Goal: Transaction & Acquisition: Purchase product/service

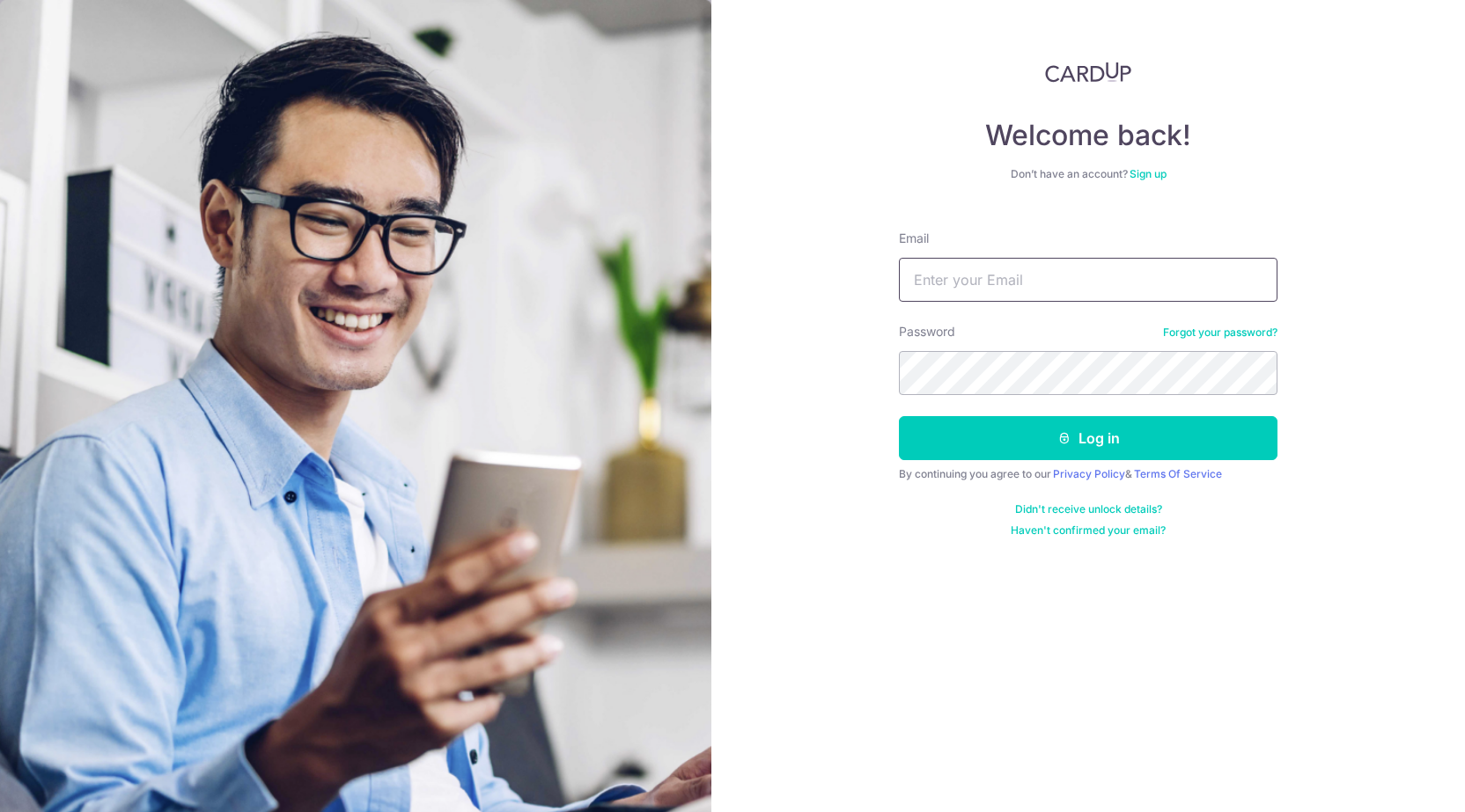
click at [979, 275] on input "Email" at bounding box center [1088, 280] width 378 height 44
type input "kahlin.bong@gmail.com"
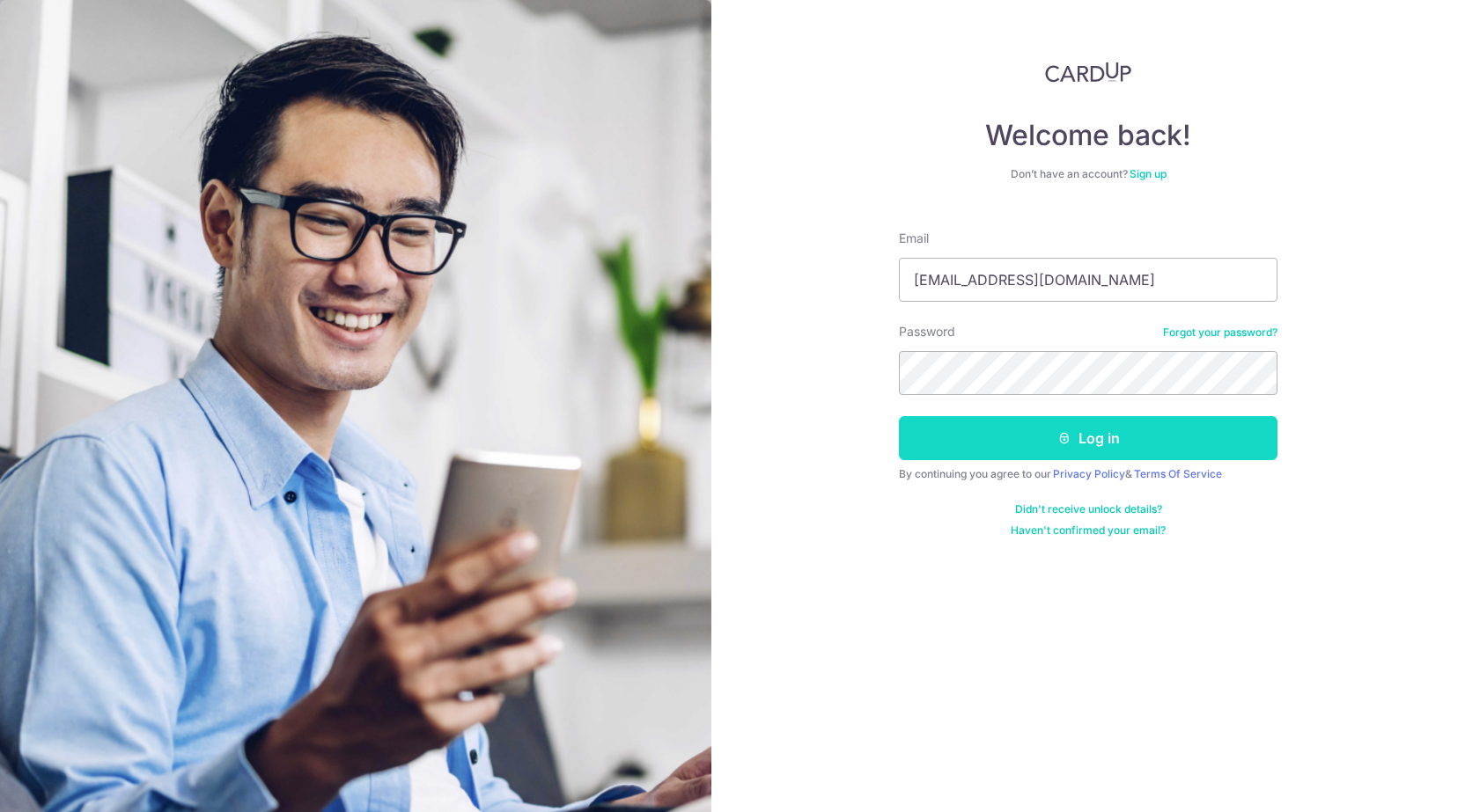
click at [1100, 435] on button "Log in" at bounding box center [1088, 438] width 378 height 44
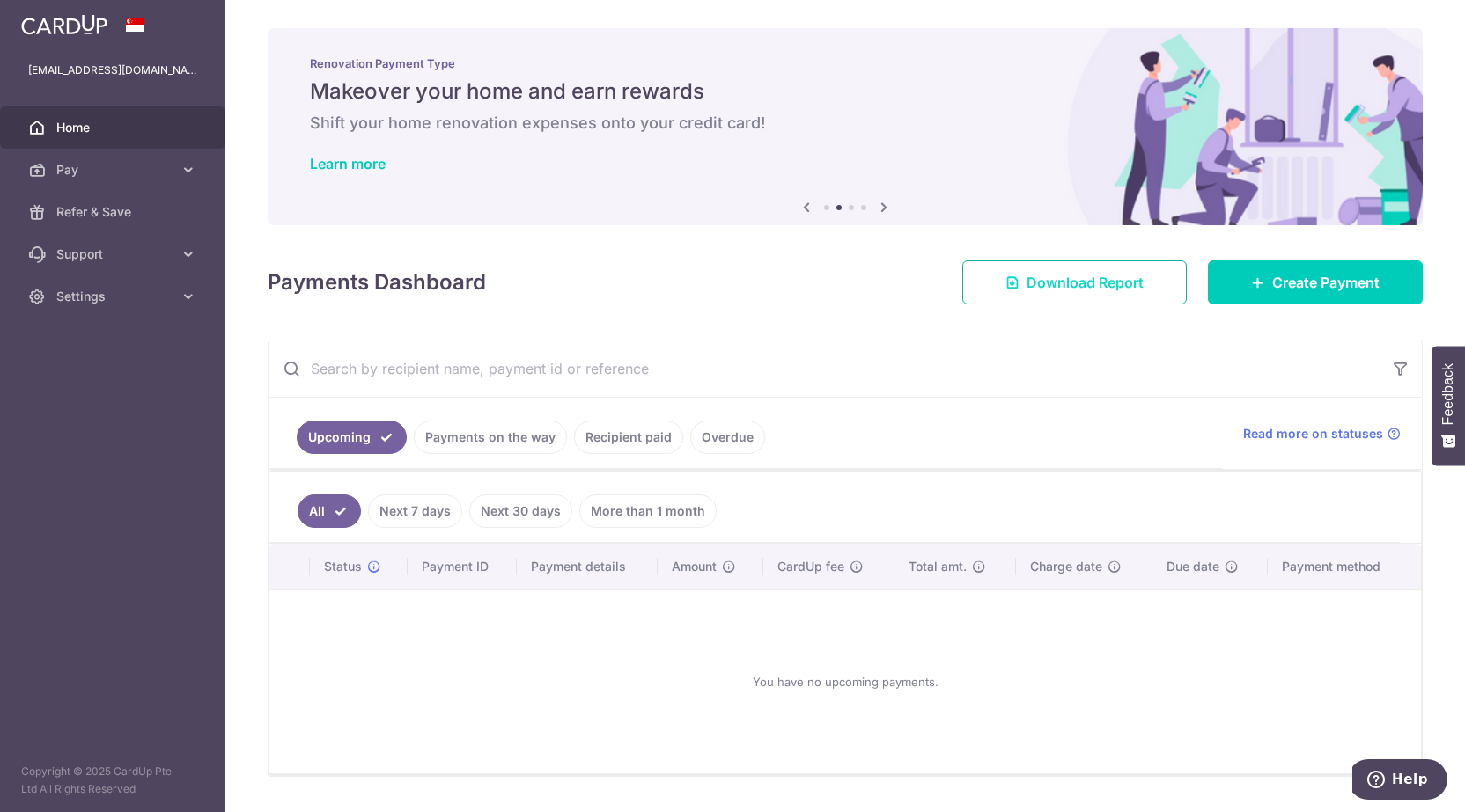
click at [1076, 286] on span "Download Report" at bounding box center [1085, 282] width 117 height 21
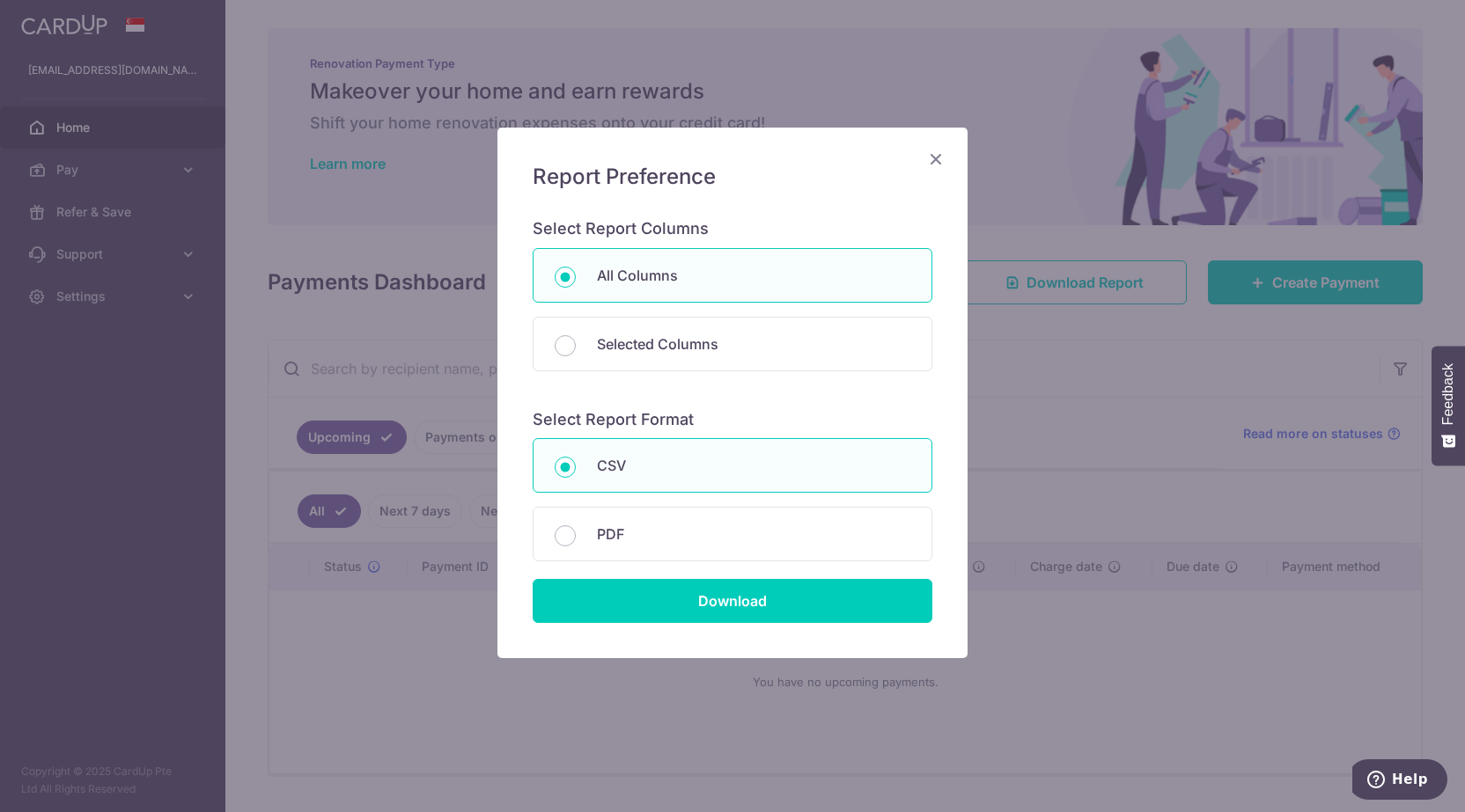
click at [938, 156] on icon "Close" at bounding box center [935, 159] width 21 height 22
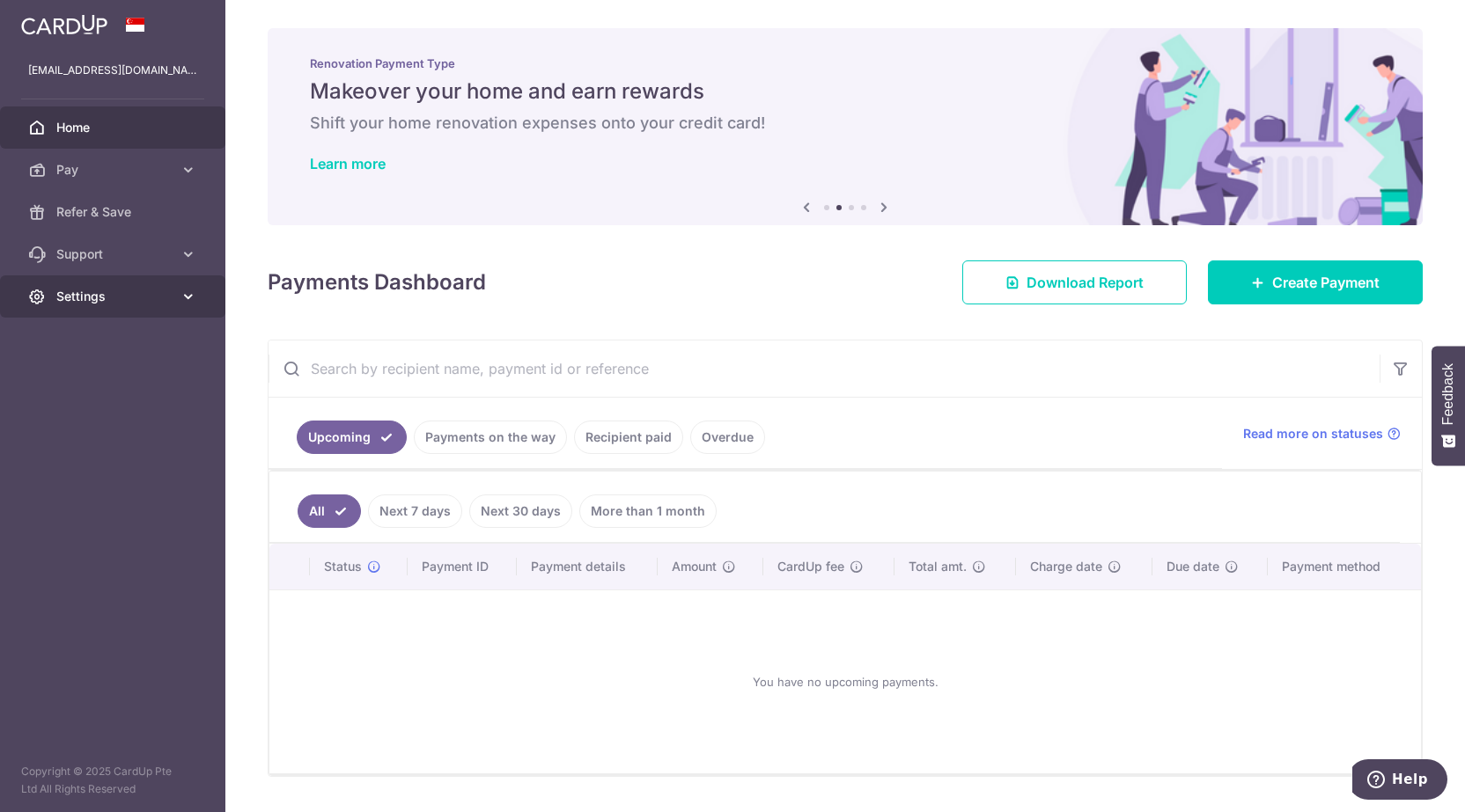
click at [108, 293] on span "Settings" at bounding box center [114, 296] width 116 height 18
click at [101, 340] on span "Account" at bounding box center [114, 339] width 116 height 18
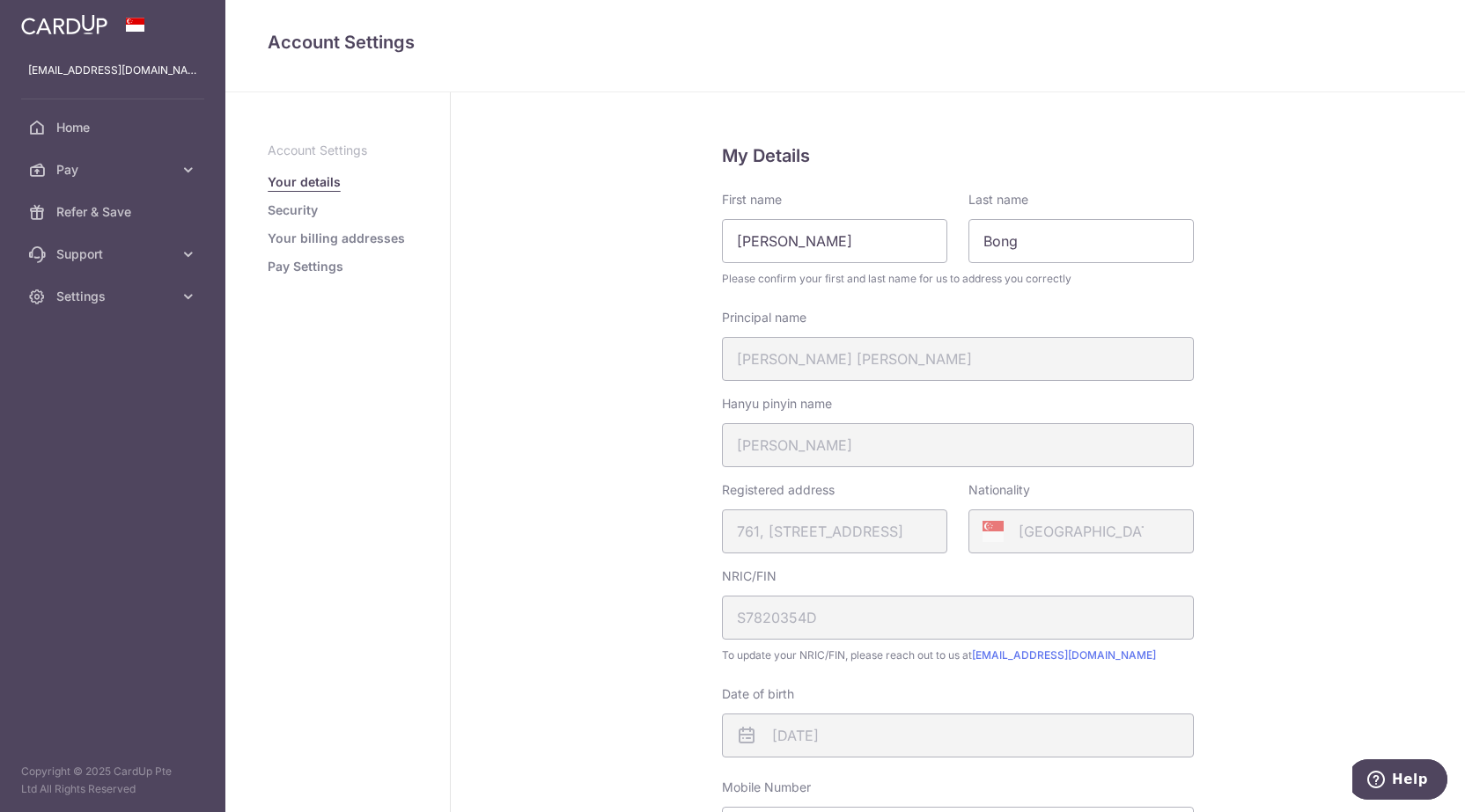
click at [314, 267] on link "Pay Settings" at bounding box center [306, 266] width 76 height 18
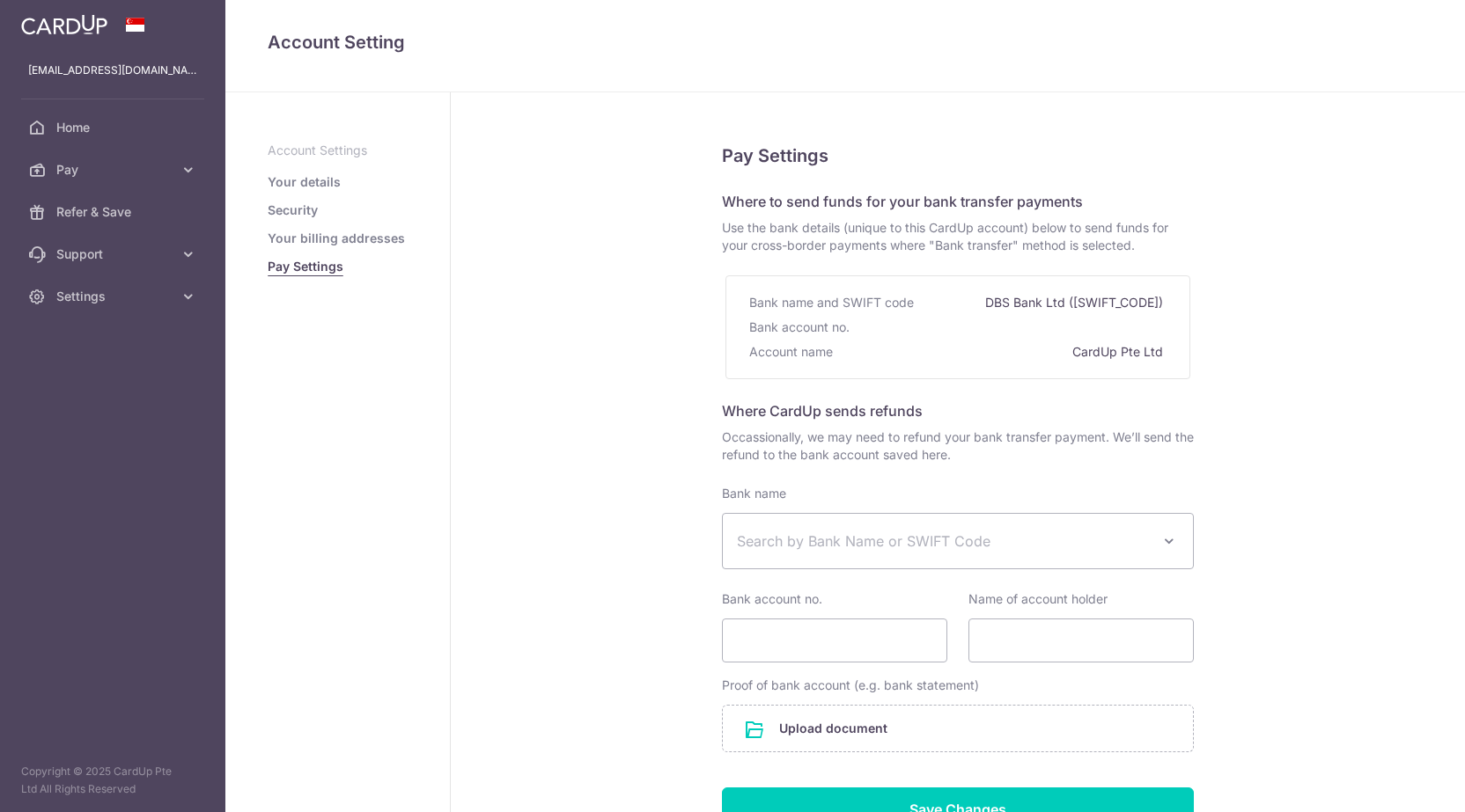
select select
click at [182, 166] on icon at bounding box center [188, 170] width 18 height 18
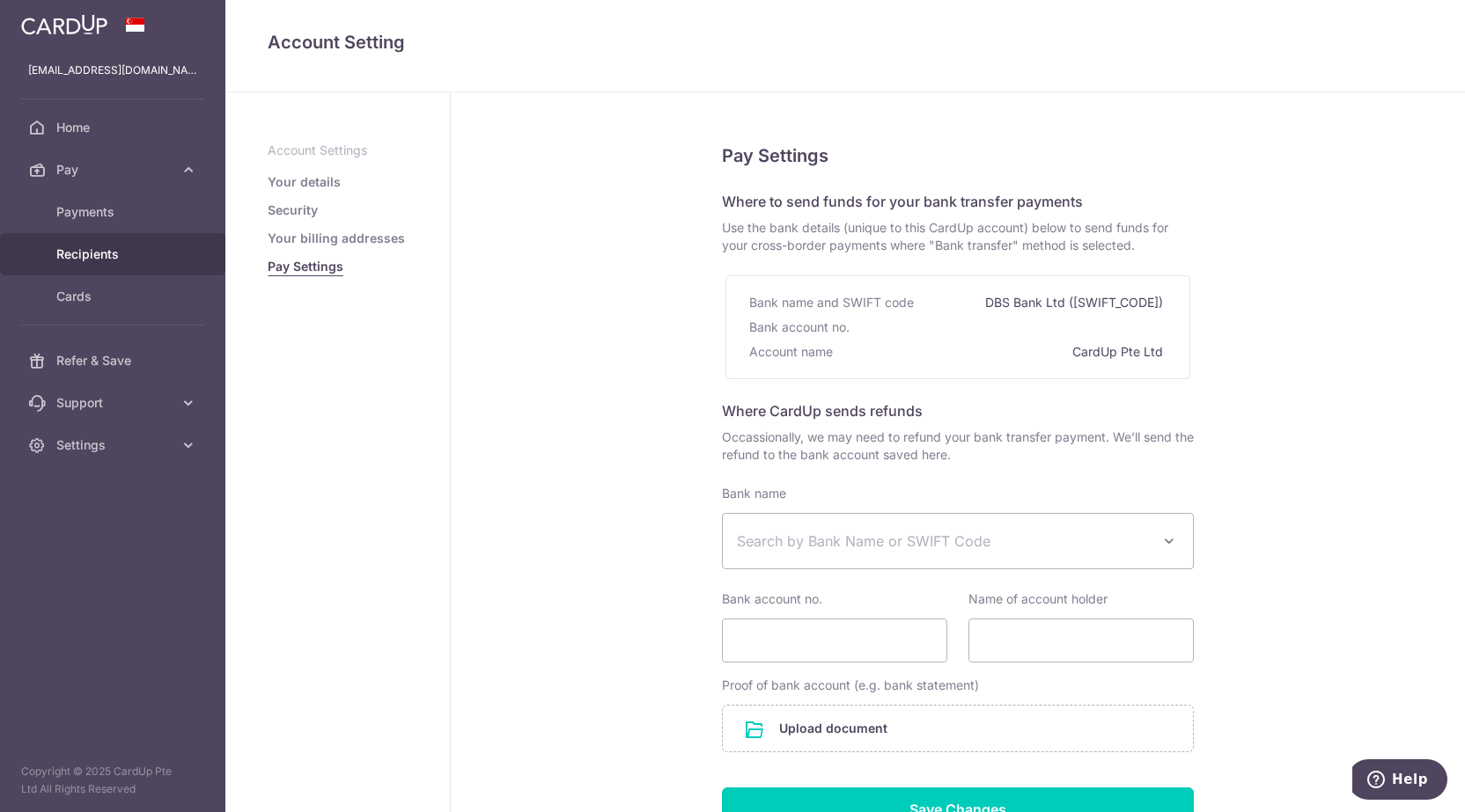
click at [120, 253] on span "Recipients" at bounding box center [114, 254] width 116 height 18
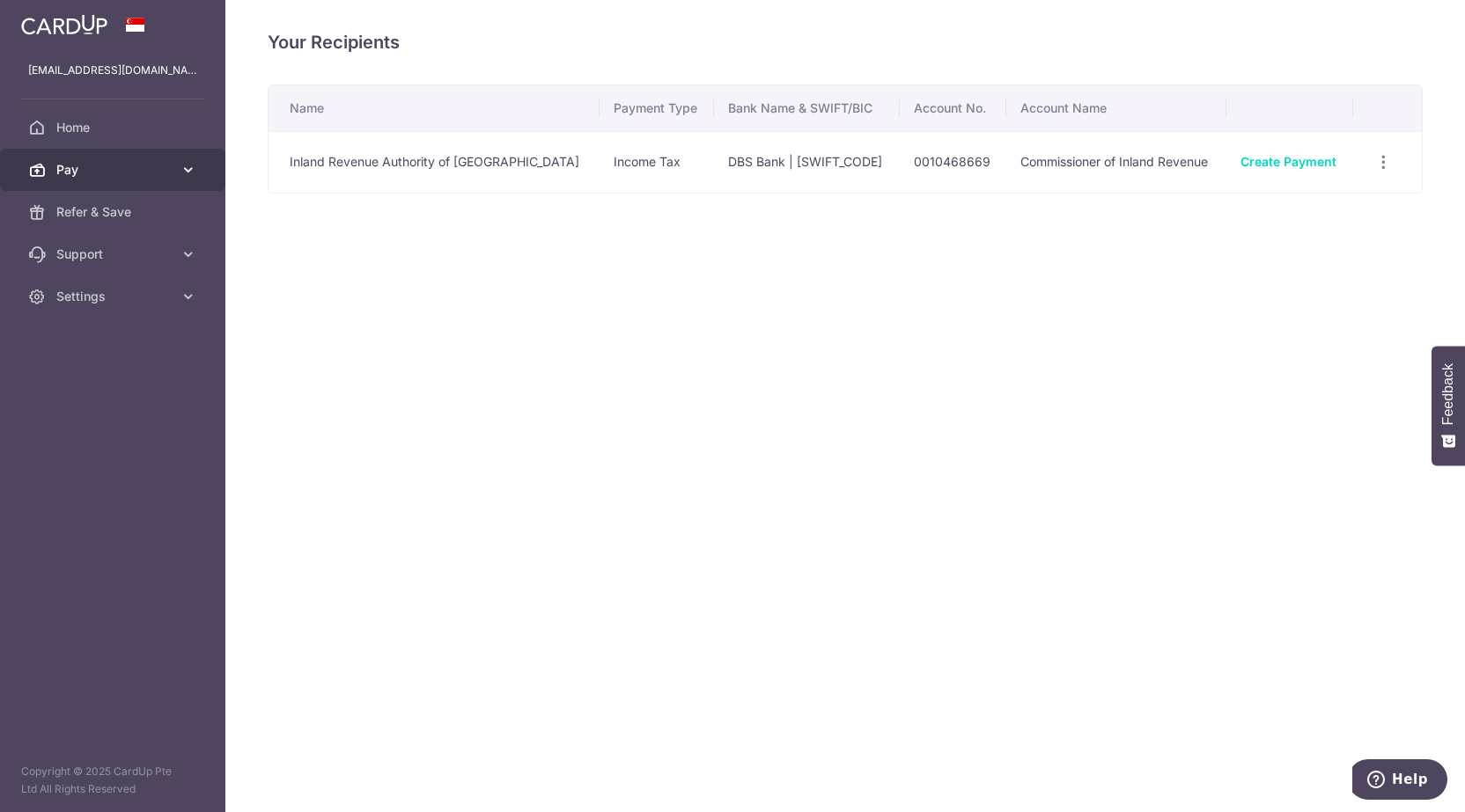
click at [79, 161] on span "Pay" at bounding box center [114, 170] width 116 height 18
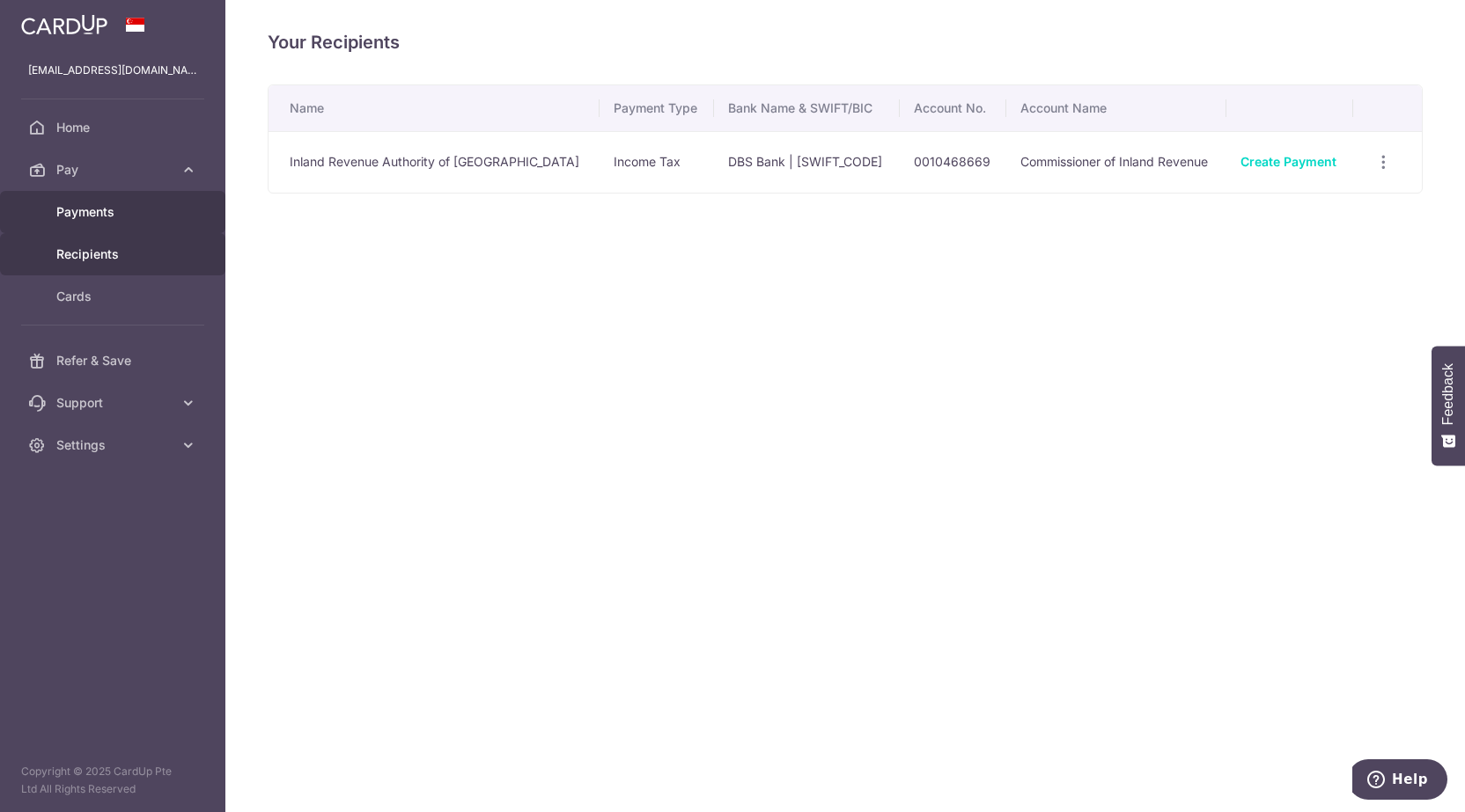
click at [83, 207] on span "Payments" at bounding box center [114, 211] width 116 height 18
click at [88, 247] on span "Support" at bounding box center [114, 254] width 116 height 18
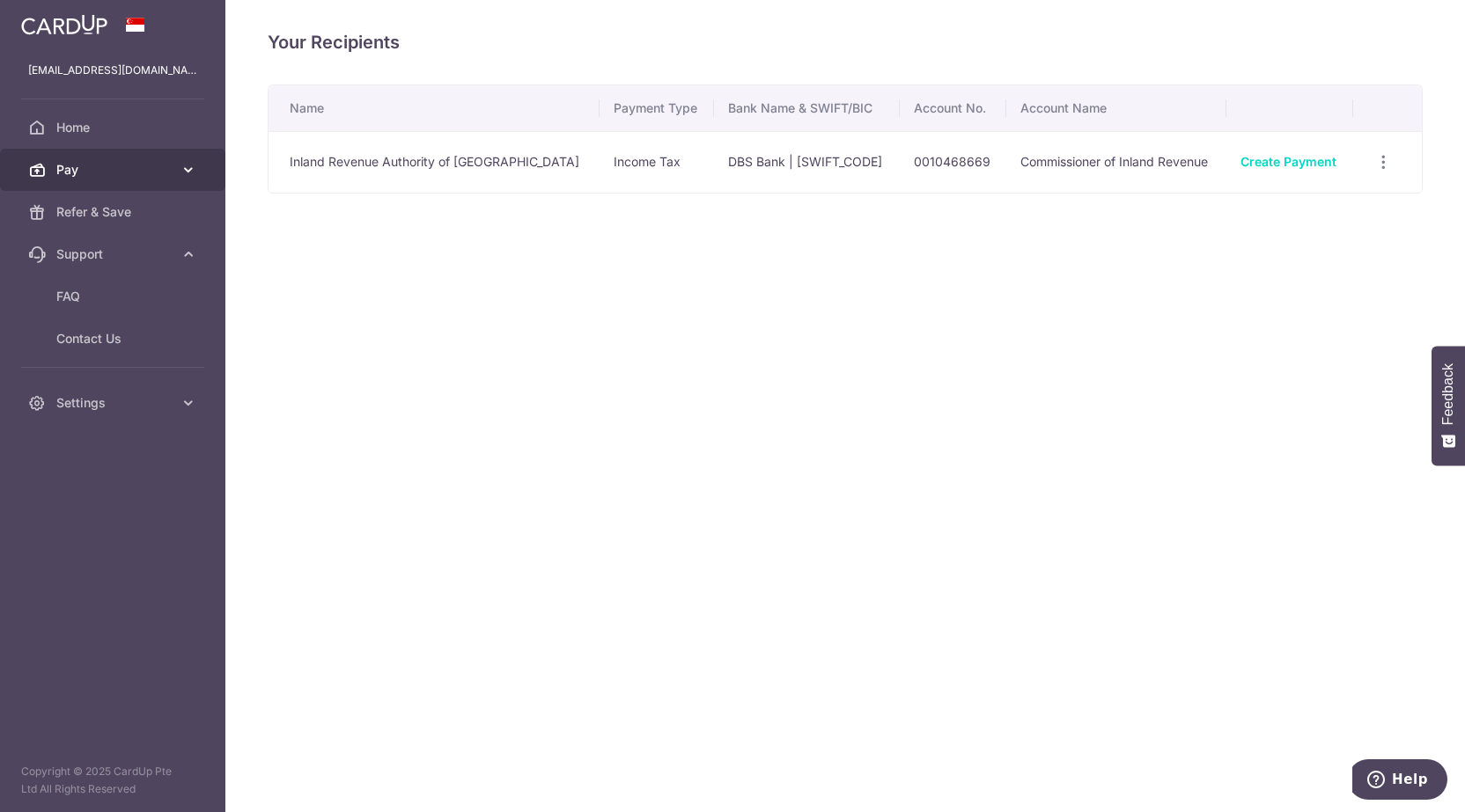
click at [180, 165] on icon at bounding box center [188, 170] width 18 height 18
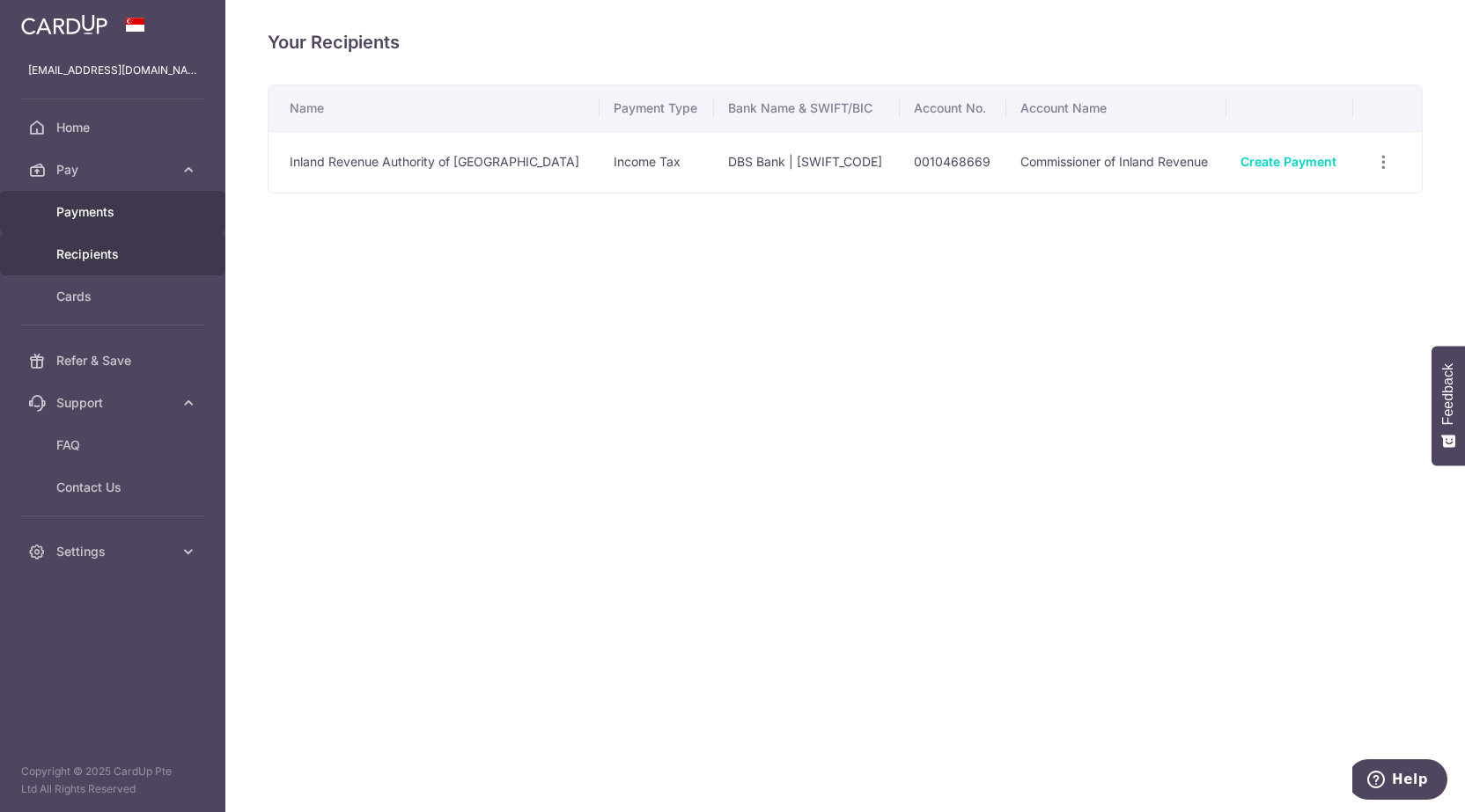
click at [90, 210] on span "Payments" at bounding box center [114, 211] width 116 height 18
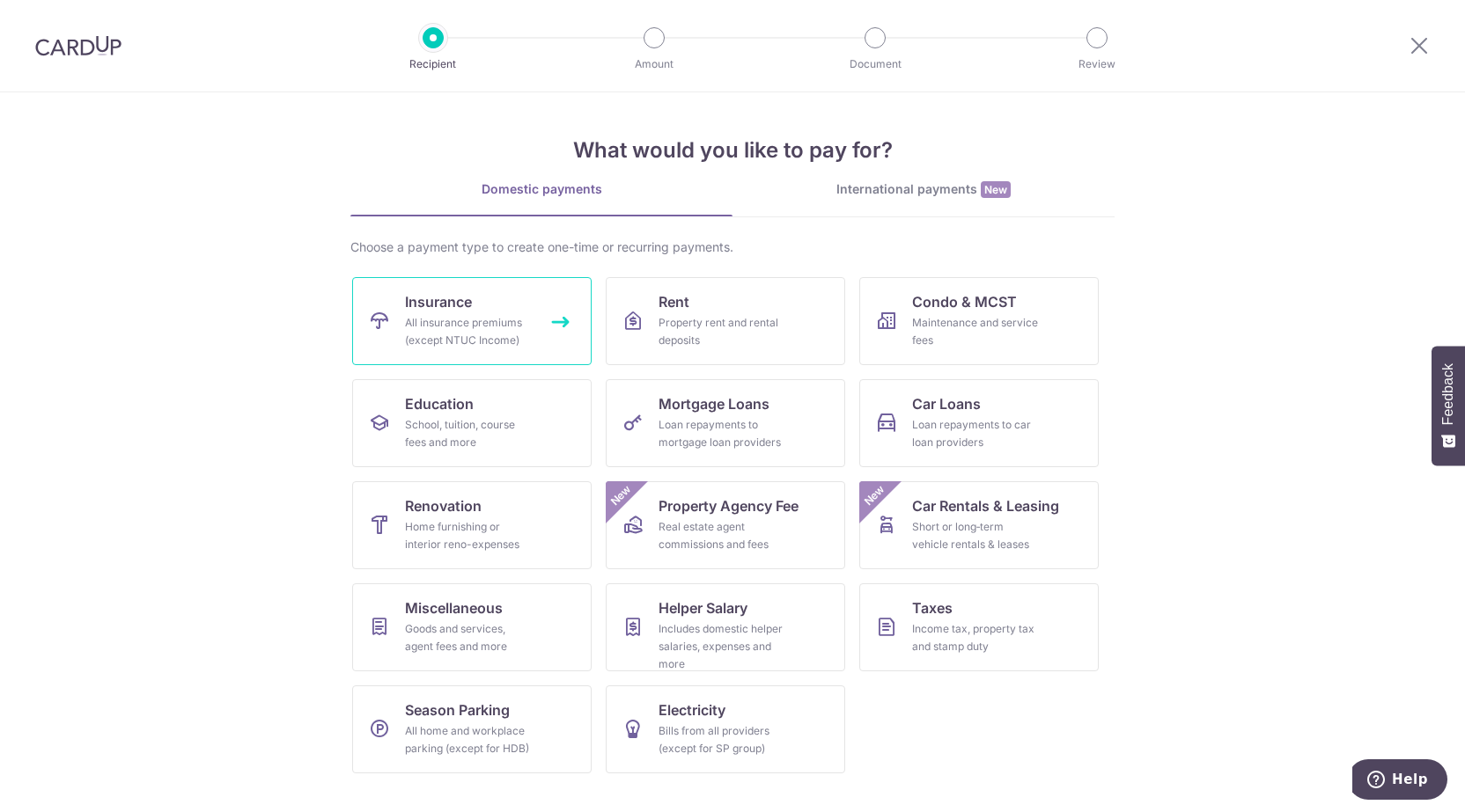
click at [462, 328] on div "All insurance premiums (except NTUC Income)" at bounding box center [468, 331] width 126 height 35
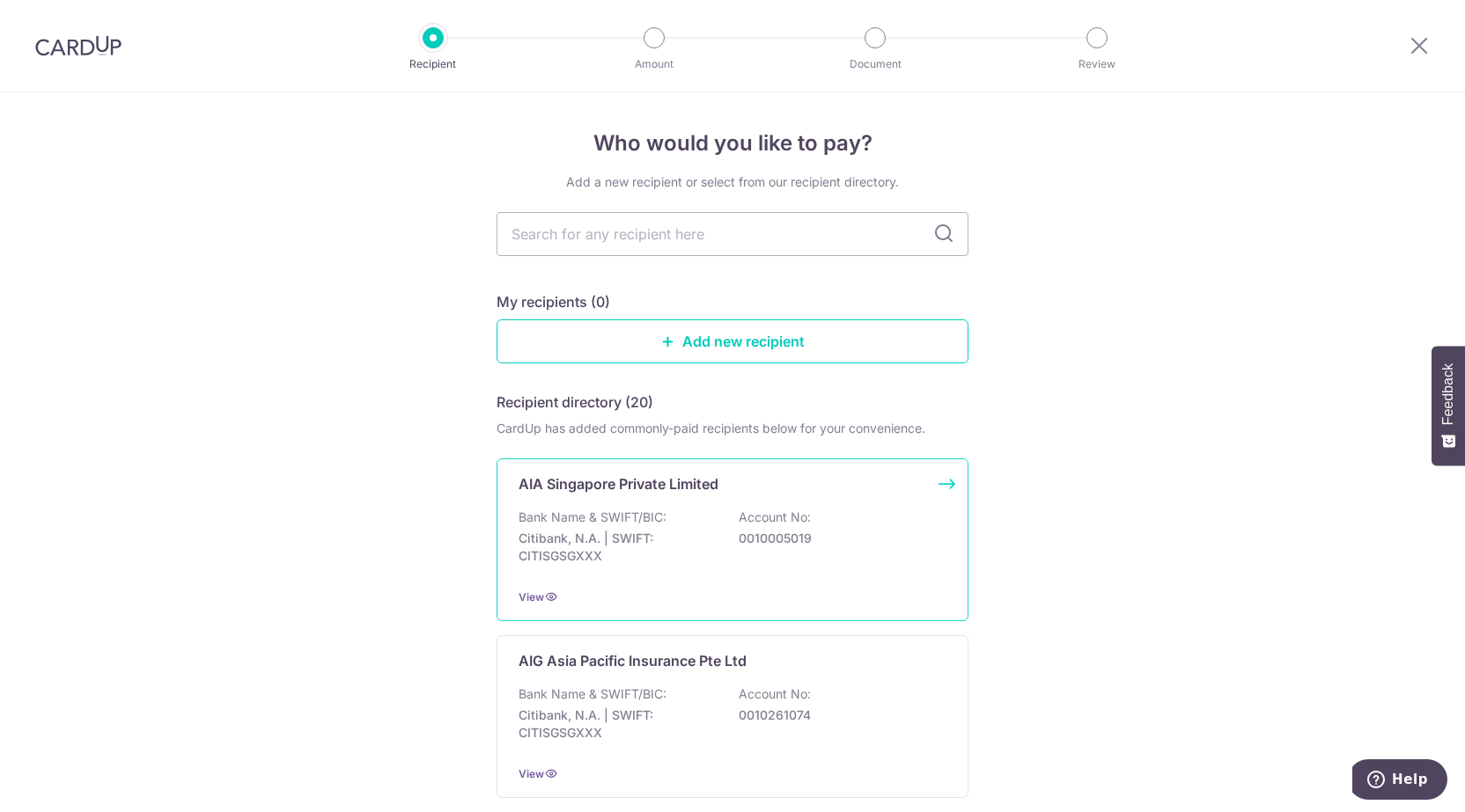
click at [693, 525] on div "Bank Name & SWIFT/BIC: Citibank, N.A. | SWIFT: CITISGSGXXX Account No: 00100050…" at bounding box center [732, 541] width 427 height 66
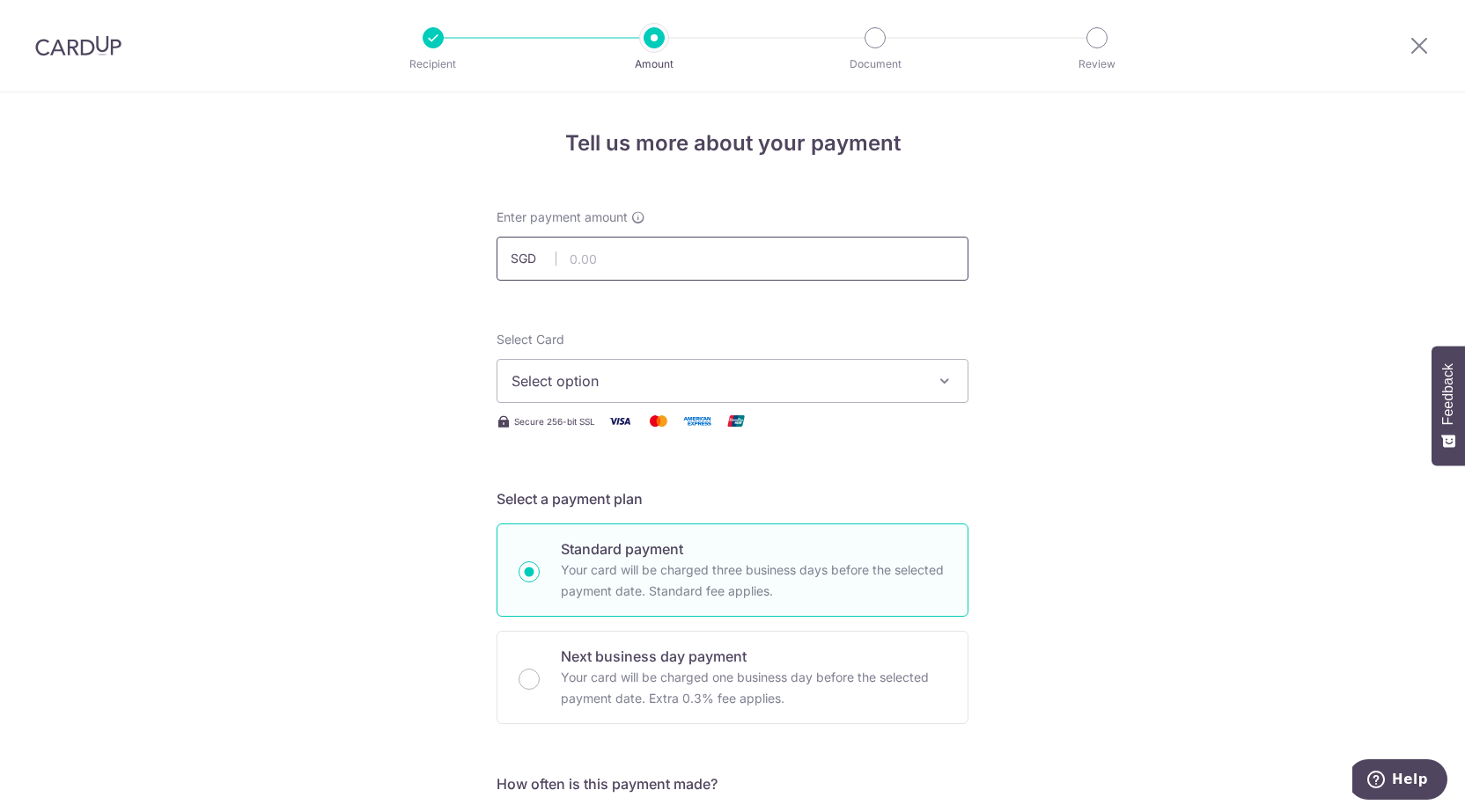
click at [591, 265] on input "text" at bounding box center [732, 259] width 472 height 44
type input "4,800.00"
click at [831, 385] on span "Select option" at bounding box center [716, 380] width 410 height 21
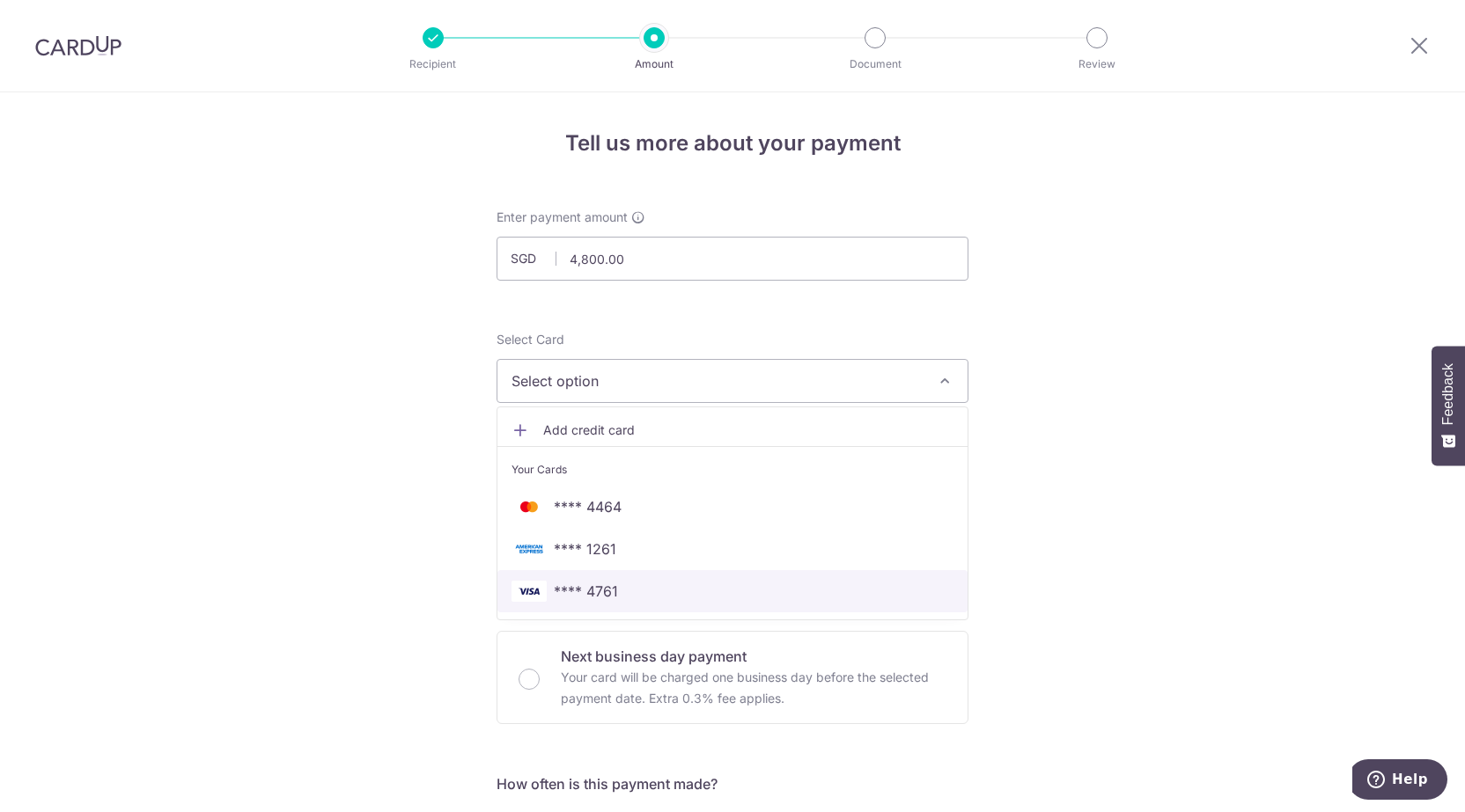
click at [600, 594] on span "**** 4761" at bounding box center [586, 591] width 65 height 21
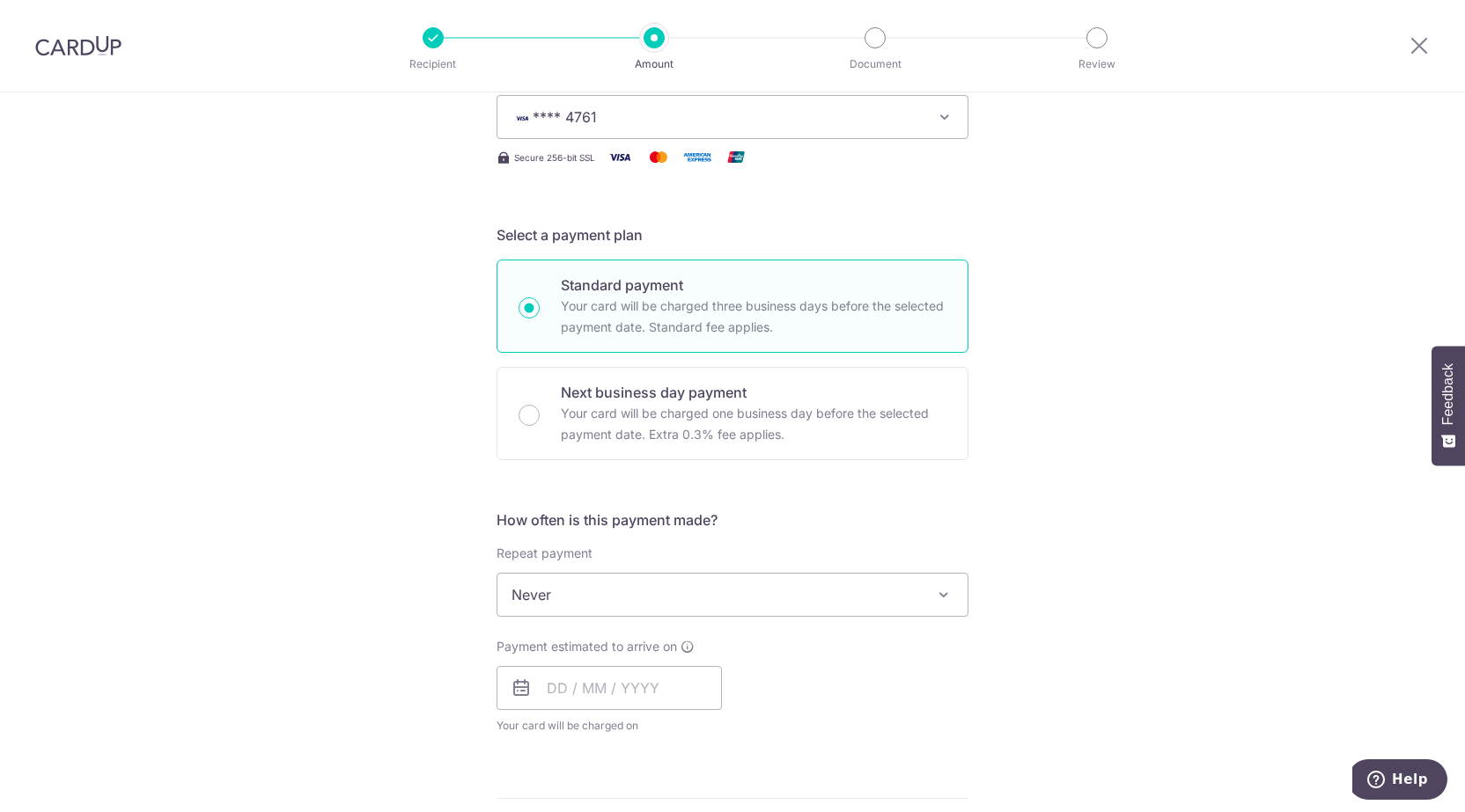
scroll to position [352, 0]
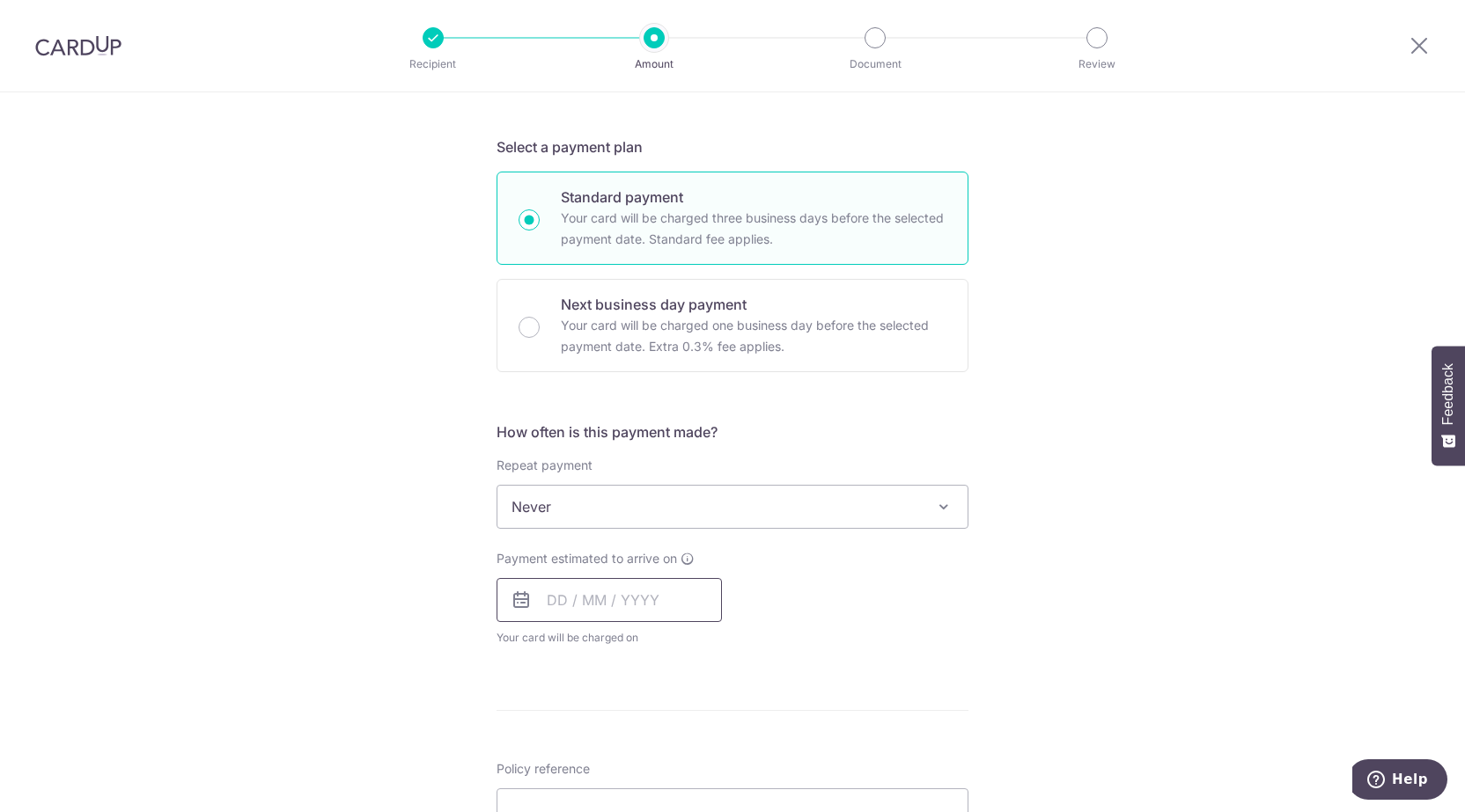
click at [597, 605] on input "text" at bounding box center [609, 601] width 225 height 44
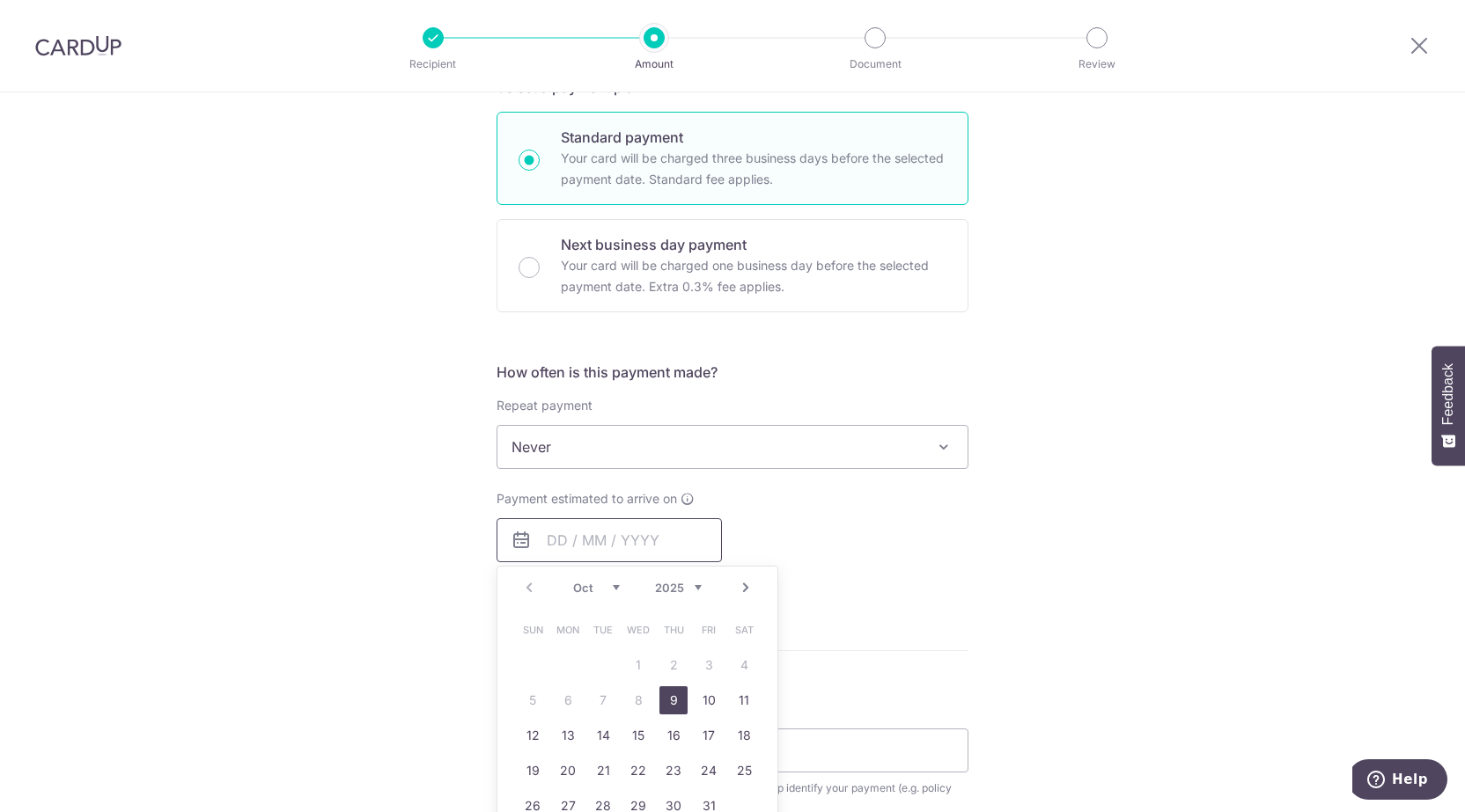
scroll to position [440, 0]
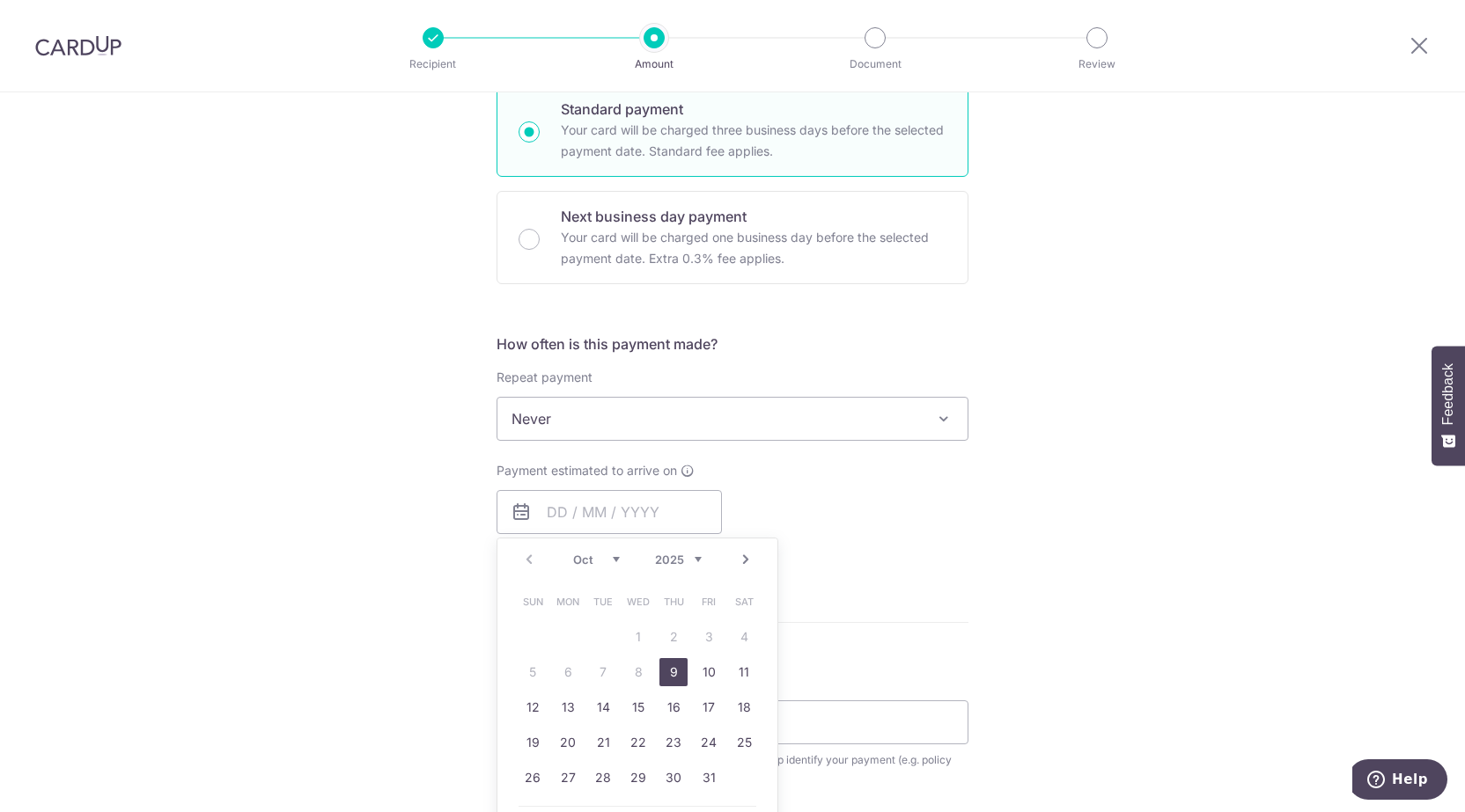
click at [674, 674] on link "9" at bounding box center [673, 672] width 29 height 29
type input "09/10/2025"
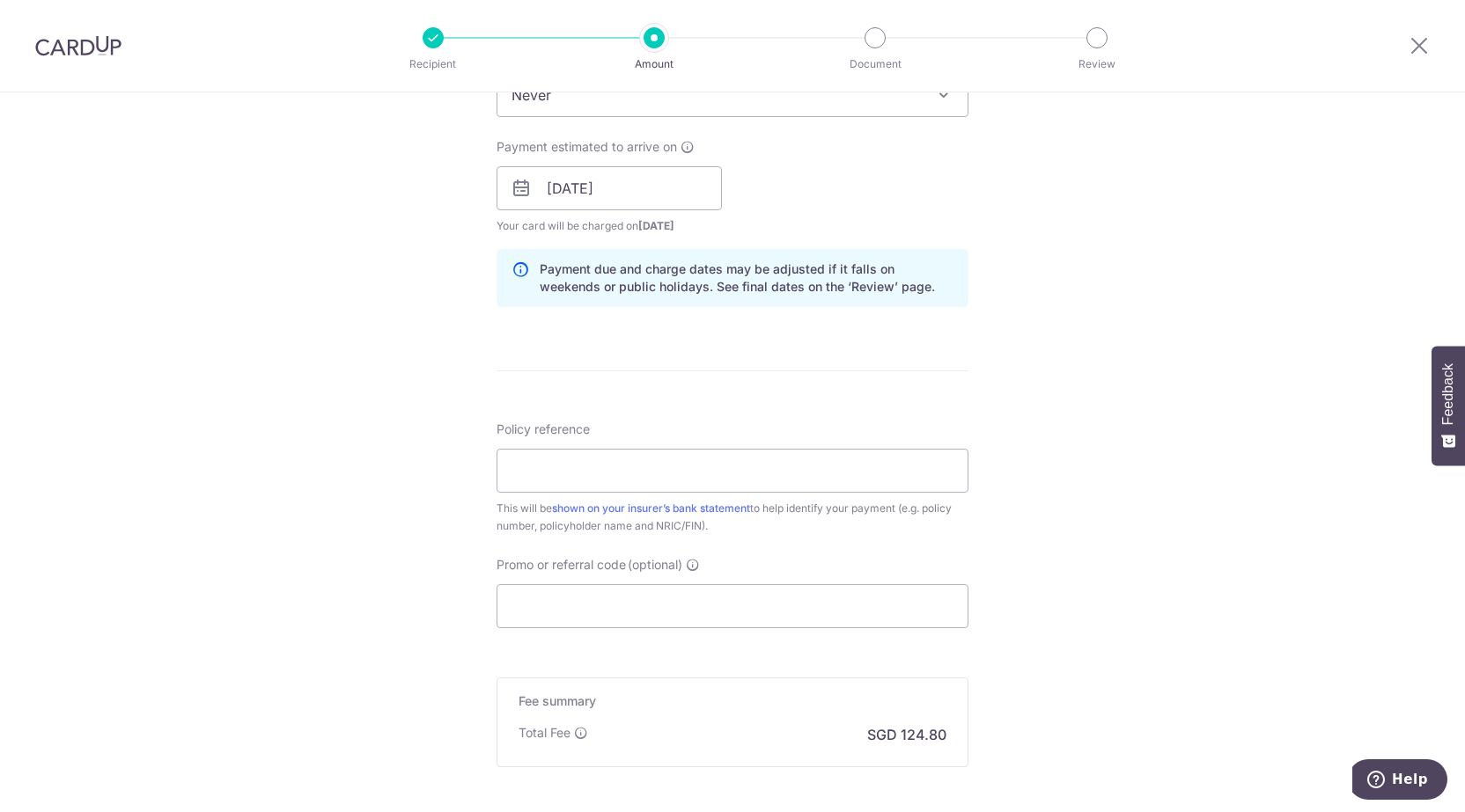
scroll to position [792, 0]
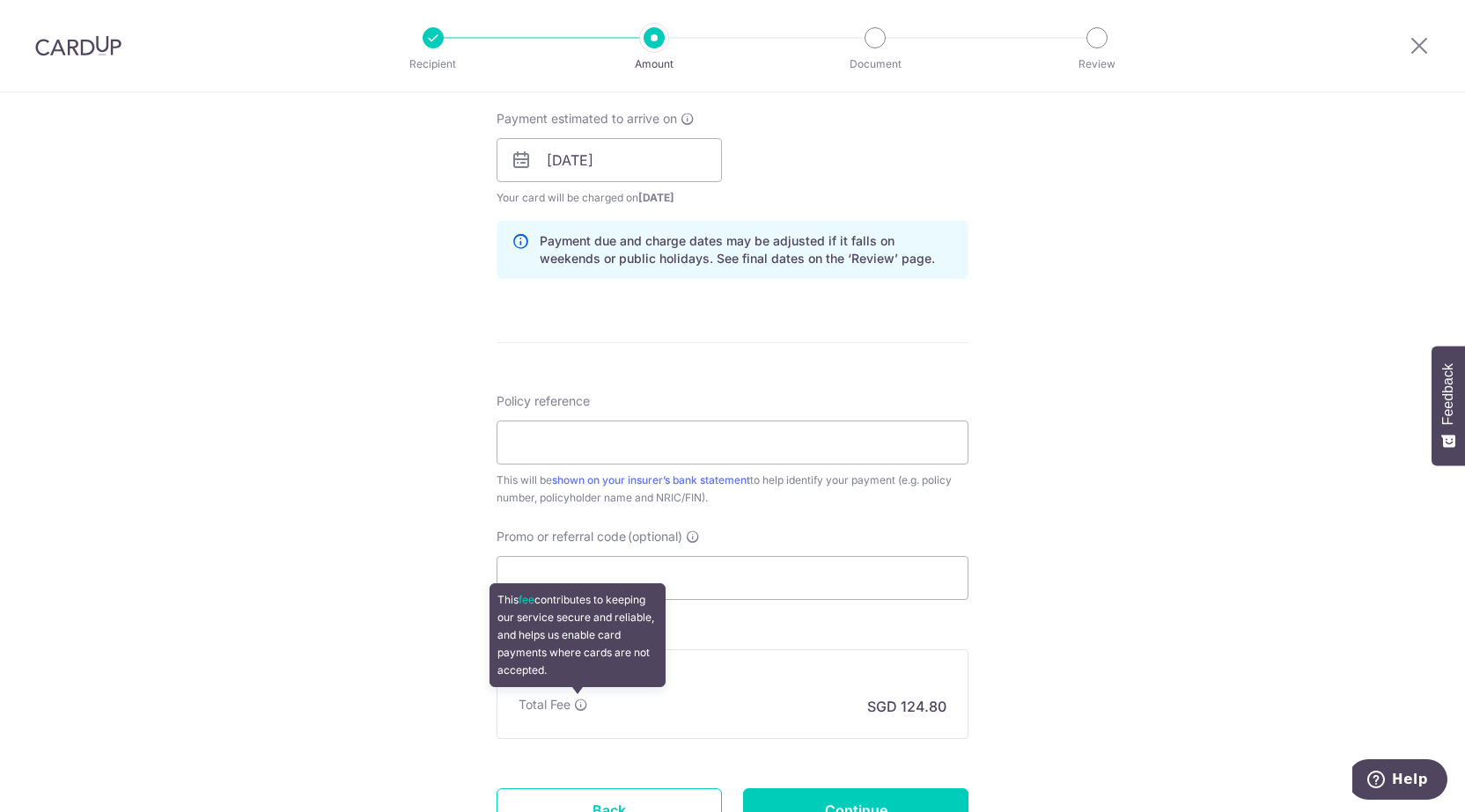
click at [576, 706] on icon at bounding box center [581, 704] width 14 height 14
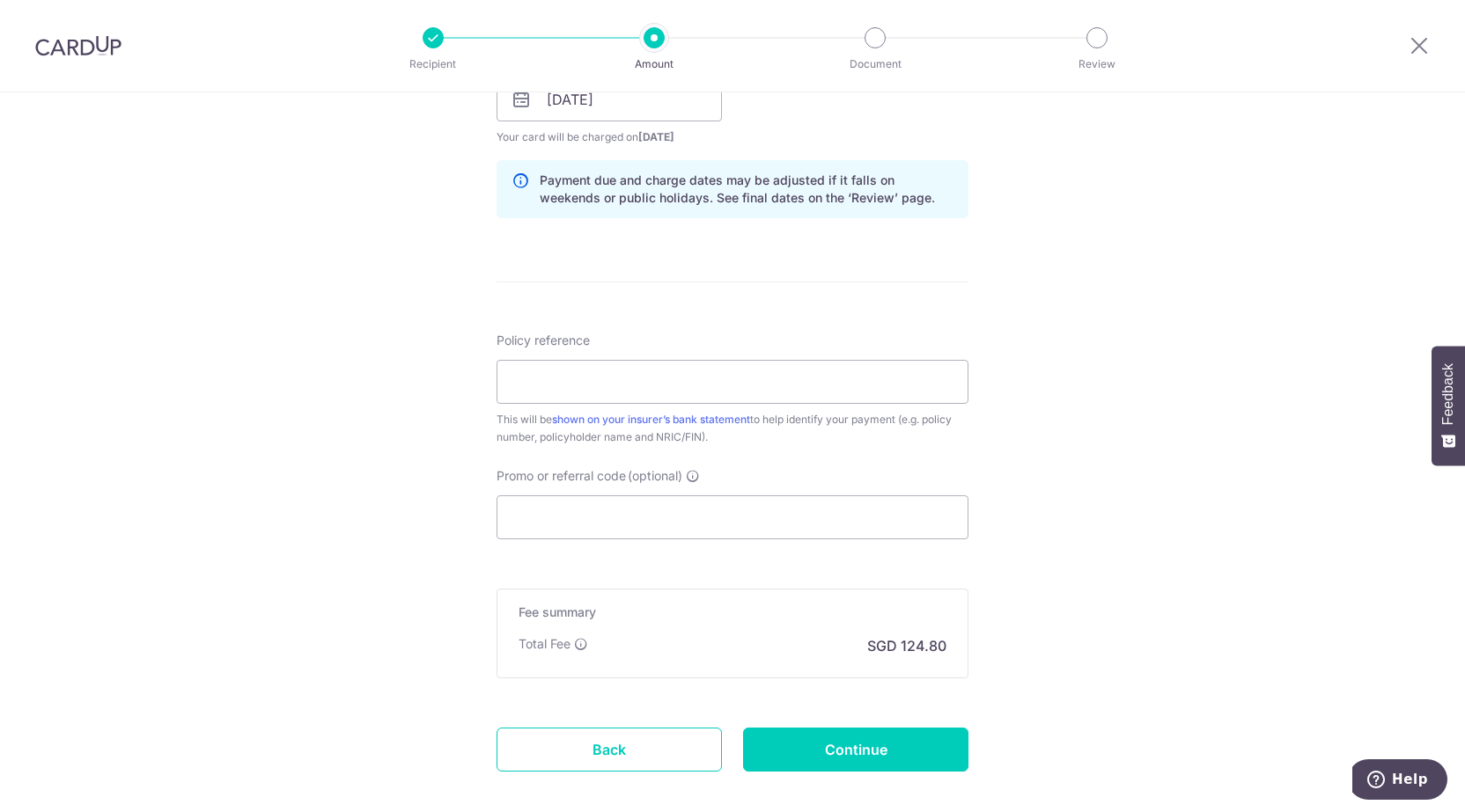
scroll to position [880, 0]
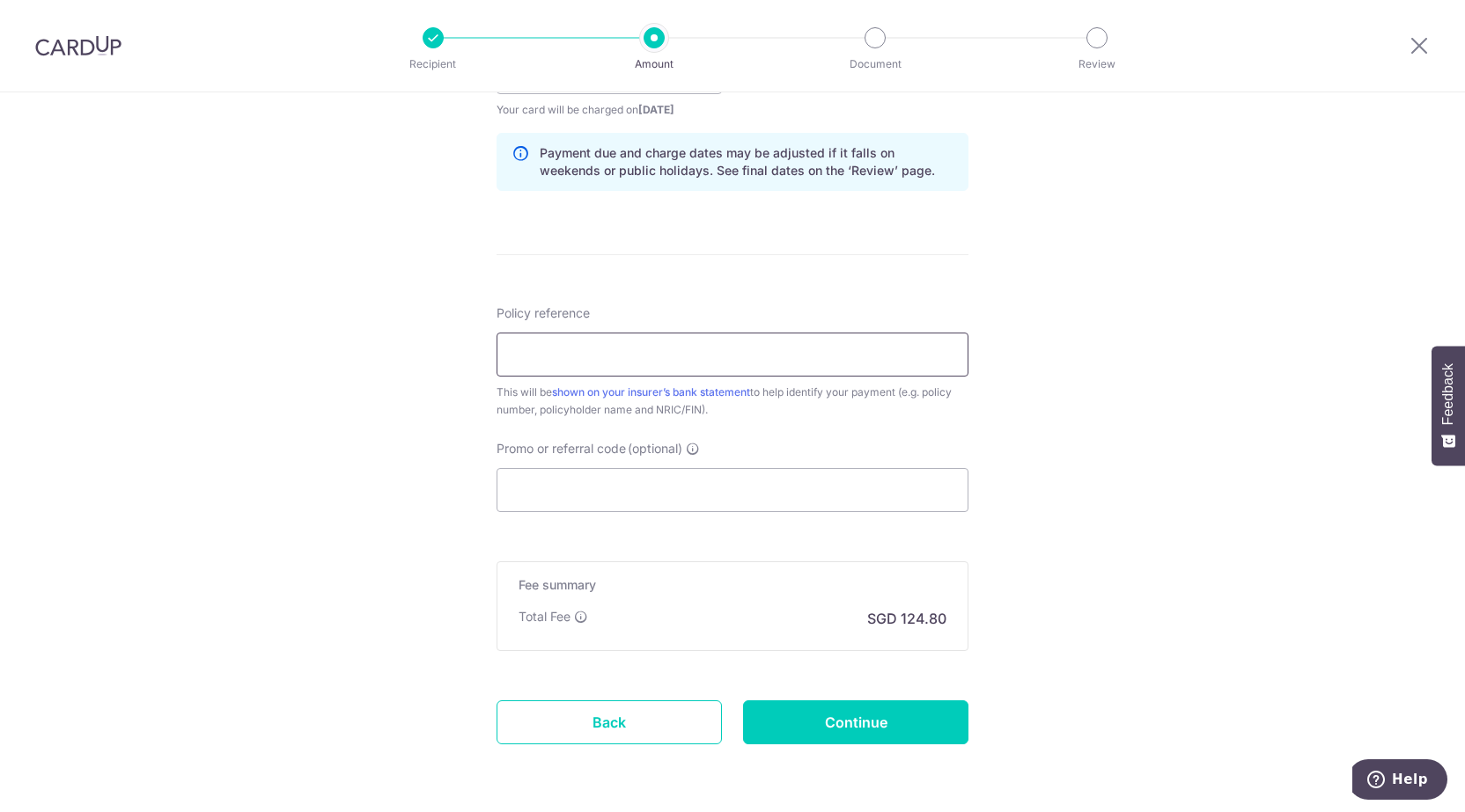
click at [525, 354] on input "Policy reference" at bounding box center [732, 354] width 472 height 44
click at [534, 488] on input "Promo or referral code (optional)" at bounding box center [732, 490] width 472 height 44
paste input "o"
click at [570, 496] on input "Promo or referral code (optional)" at bounding box center [732, 490] width 472 height 44
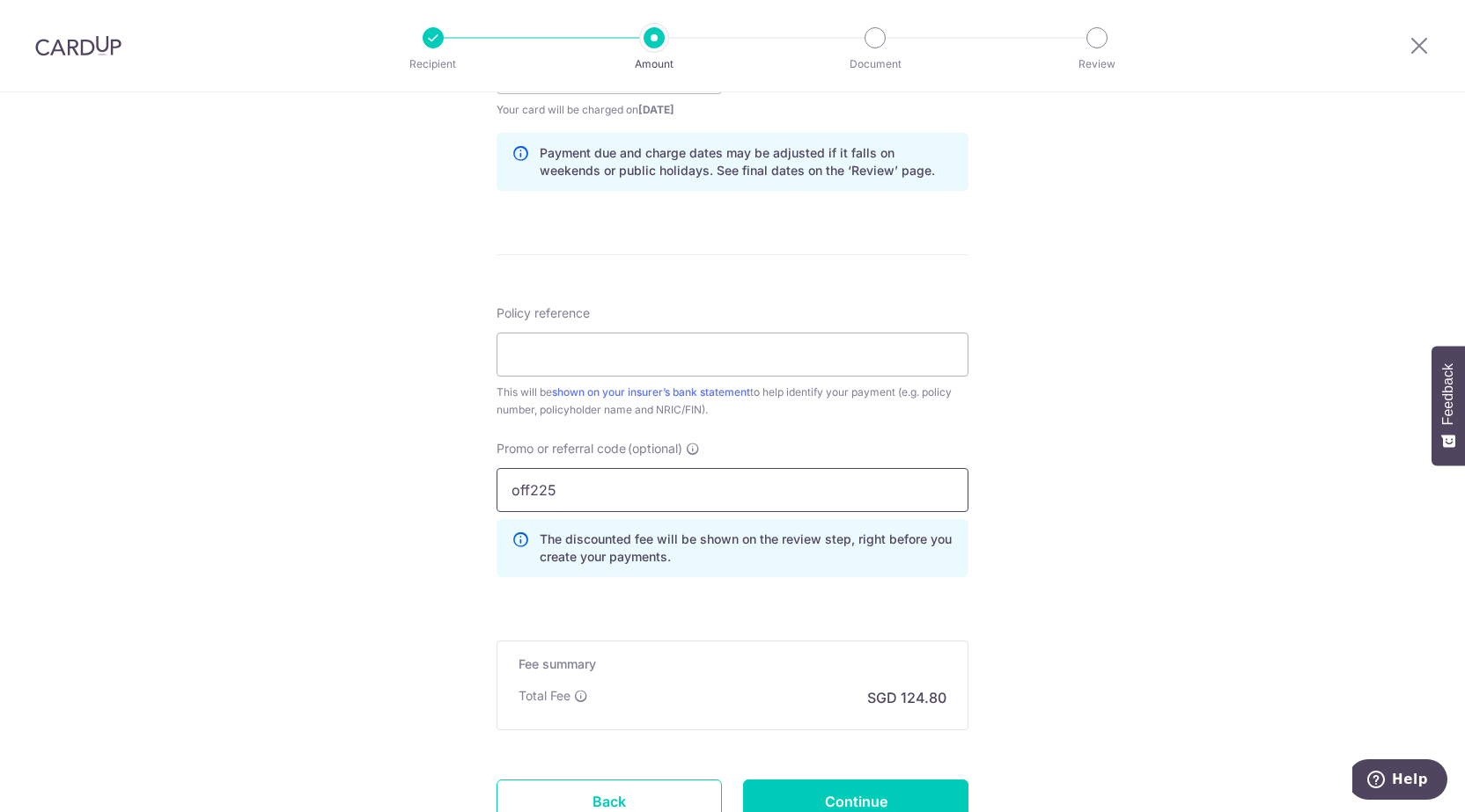
type input "off225"
click at [1087, 486] on div "Tell us more about your payment Enter payment amount SGD 4,800.00 4800.00 Selec…" at bounding box center [732, 84] width 1465 height 1743
click at [571, 552] on p "The discounted fee will be shown on the review step, right before you create yo…" at bounding box center [747, 548] width 414 height 35
click at [600, 541] on p "The discounted fee will be shown on the review step, right before you create yo…" at bounding box center [747, 548] width 414 height 35
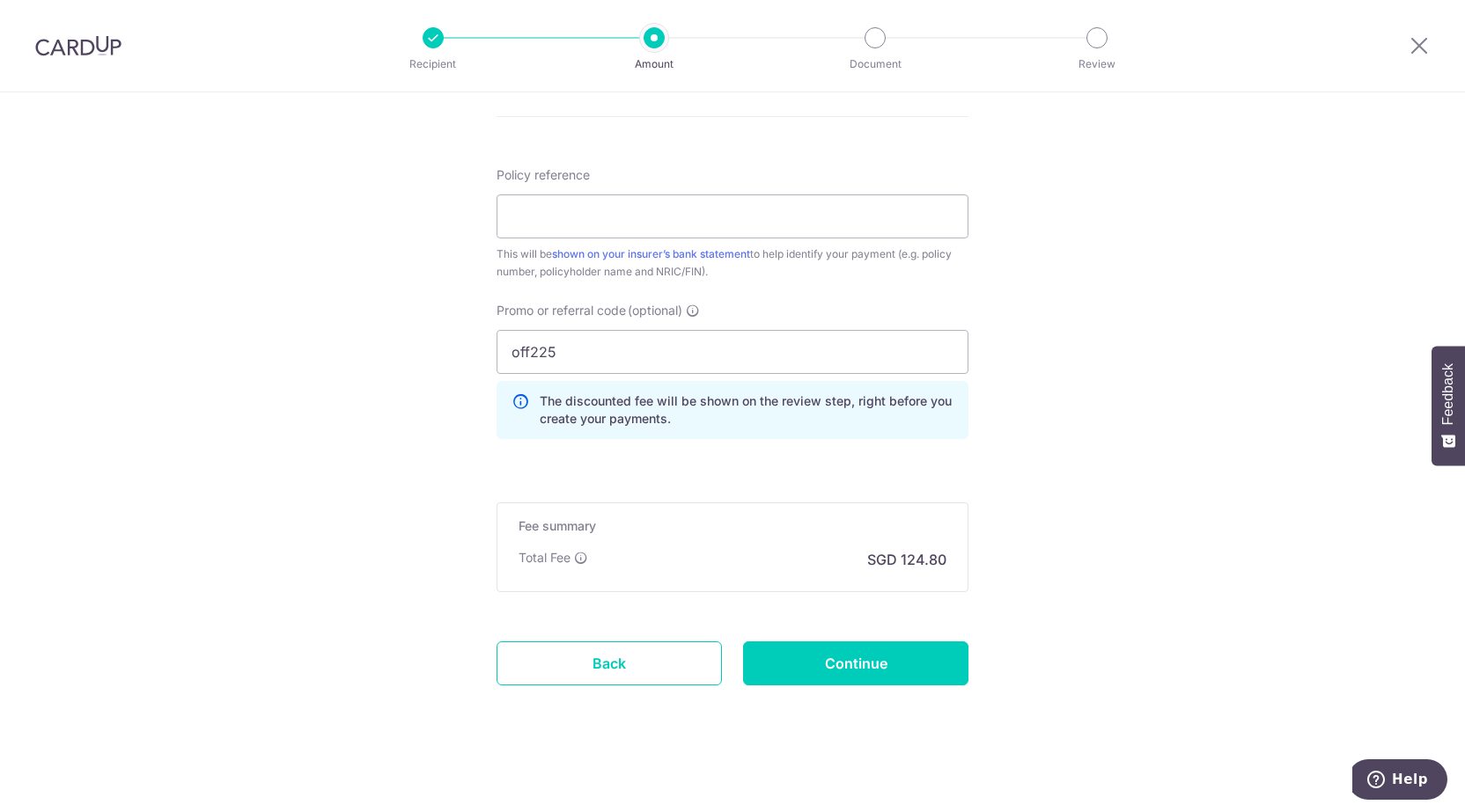
scroll to position [931, 0]
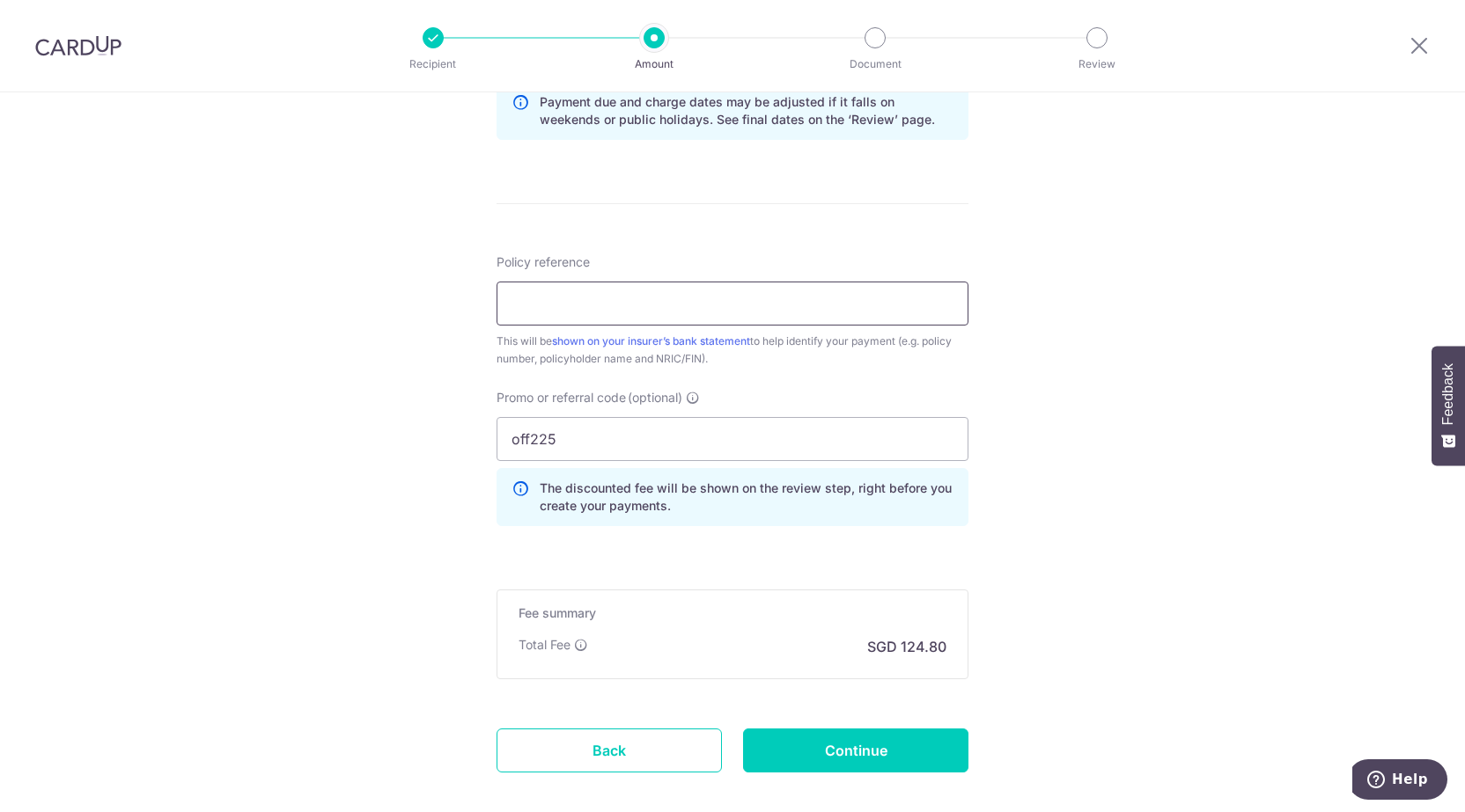
click at [556, 305] on input "Policy reference" at bounding box center [732, 304] width 472 height 44
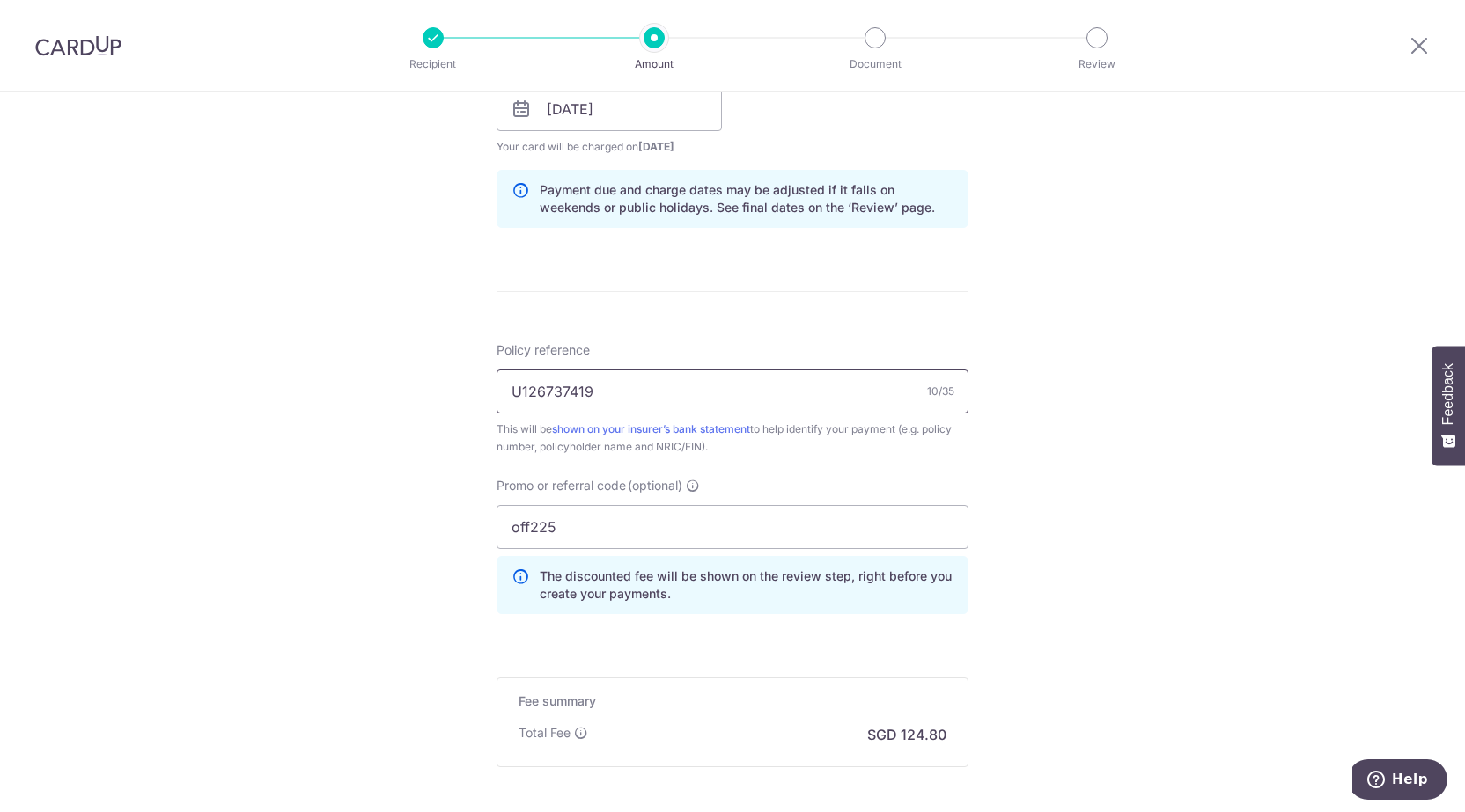
scroll to position [1018, 0]
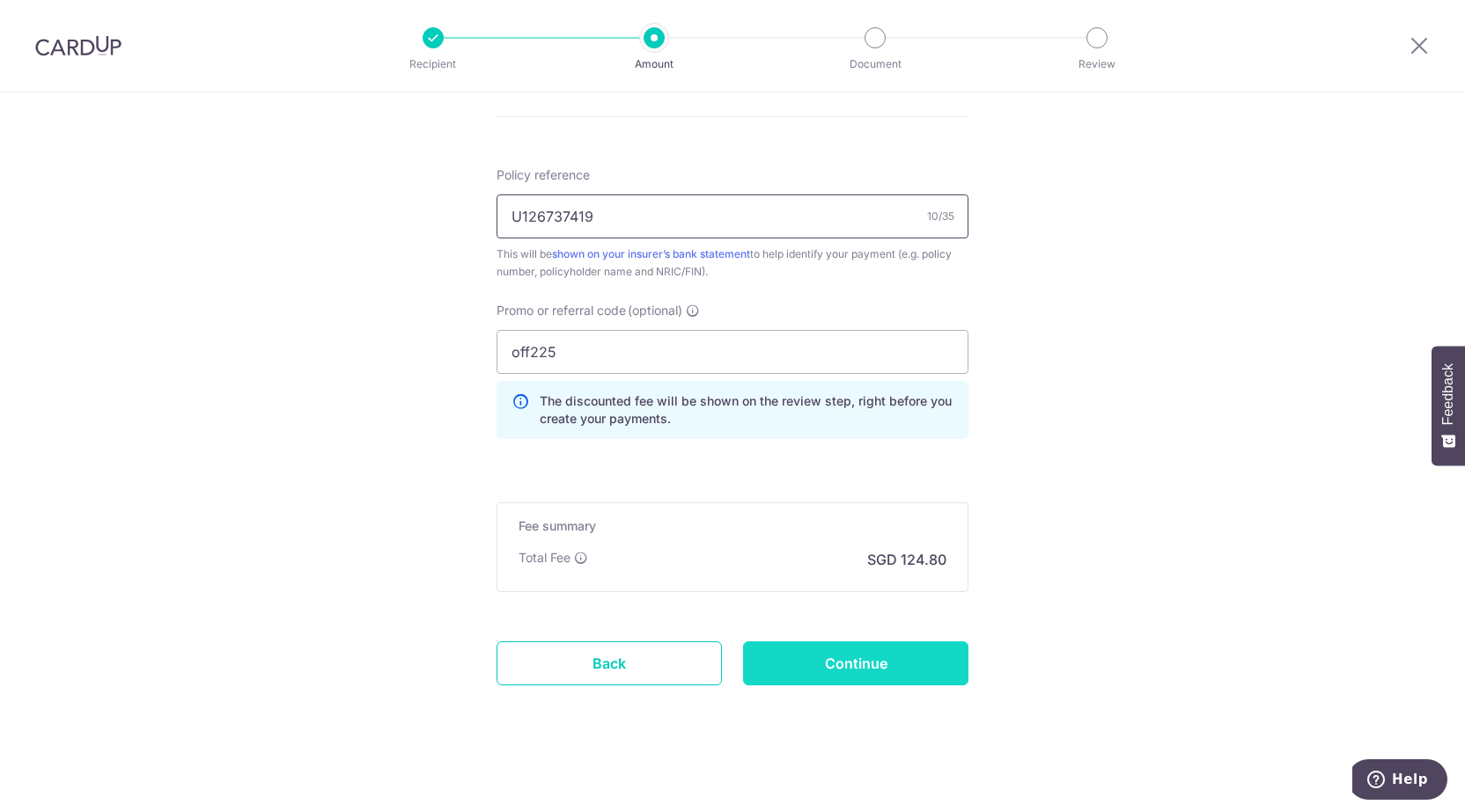
type input "U126737419"
click at [861, 658] on input "Continue" at bounding box center [856, 663] width 225 height 44
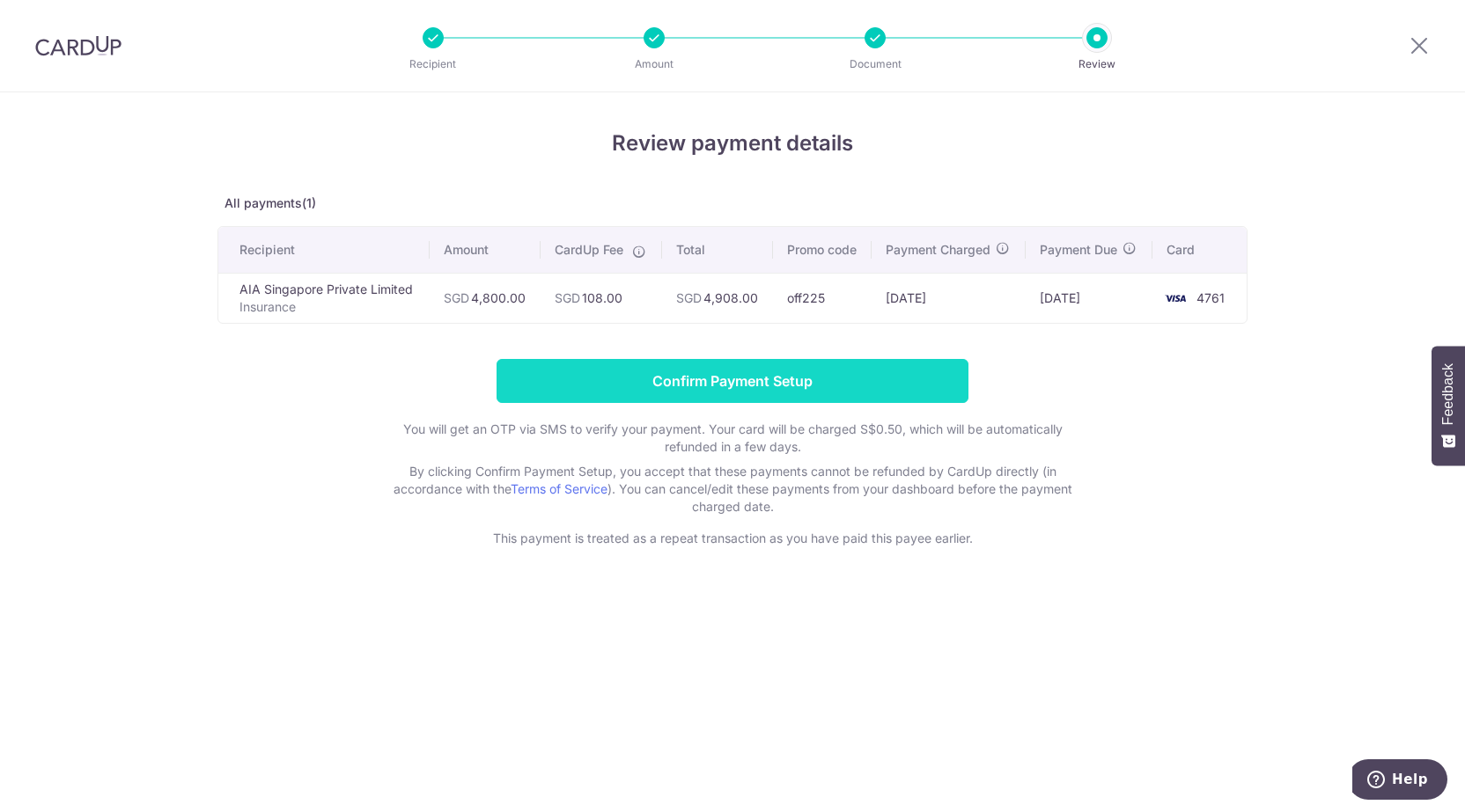
click at [726, 375] on input "Confirm Payment Setup" at bounding box center [732, 381] width 472 height 44
